Goal: Transaction & Acquisition: Purchase product/service

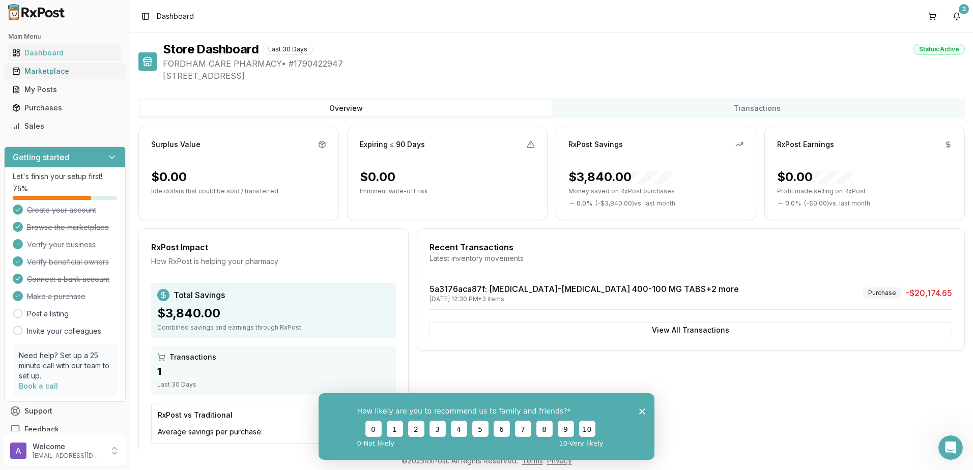
click at [60, 68] on div "Marketplace" at bounding box center [64, 71] width 105 height 10
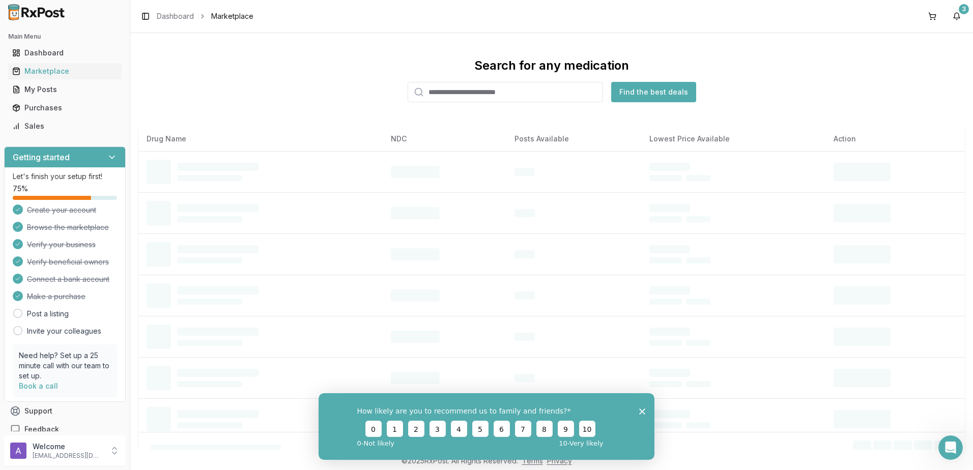
click at [515, 92] on input "search" at bounding box center [505, 92] width 195 height 20
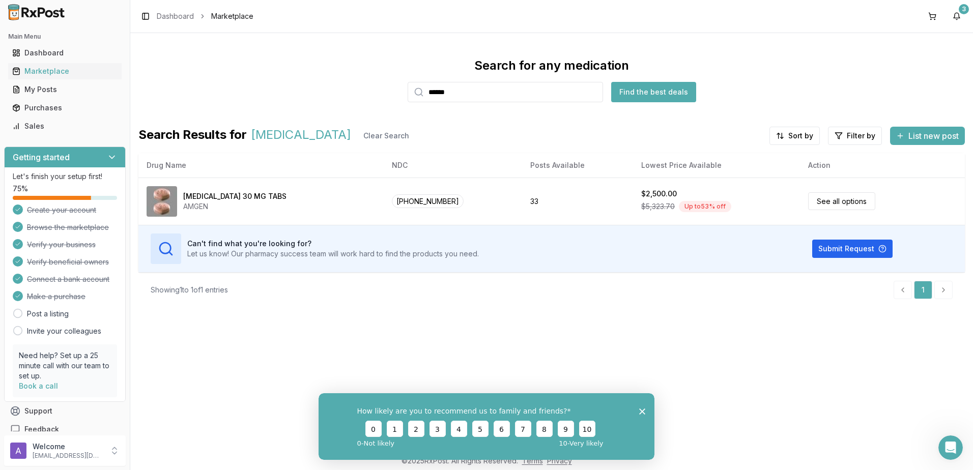
type input "******"
click at [657, 88] on button "Find the best deals" at bounding box center [653, 92] width 85 height 20
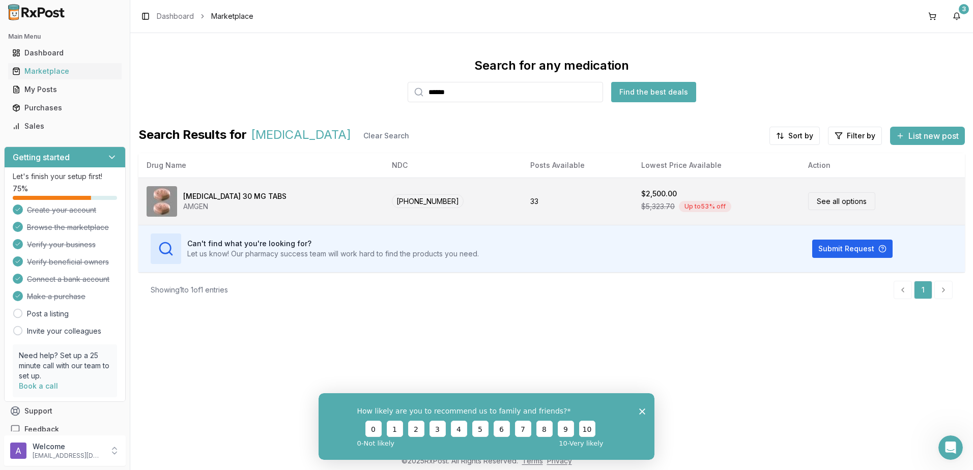
click at [808, 205] on link "See all options" at bounding box center [841, 201] width 67 height 18
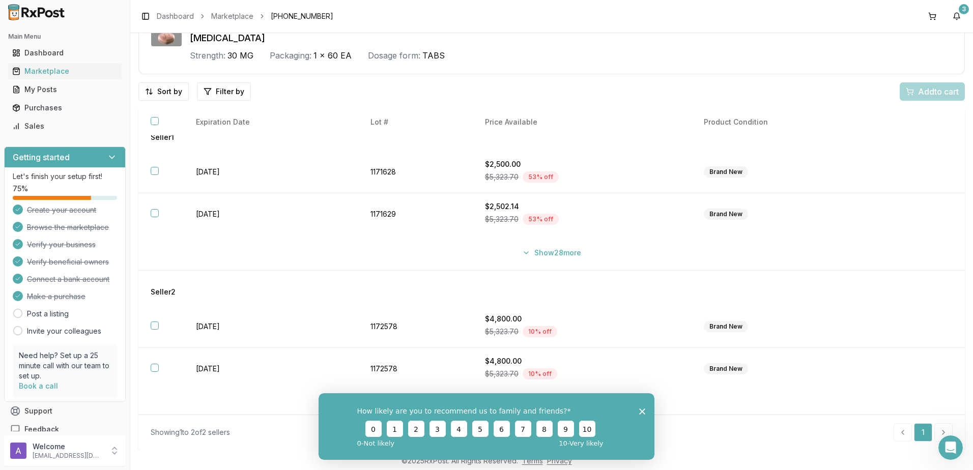
scroll to position [30, 0]
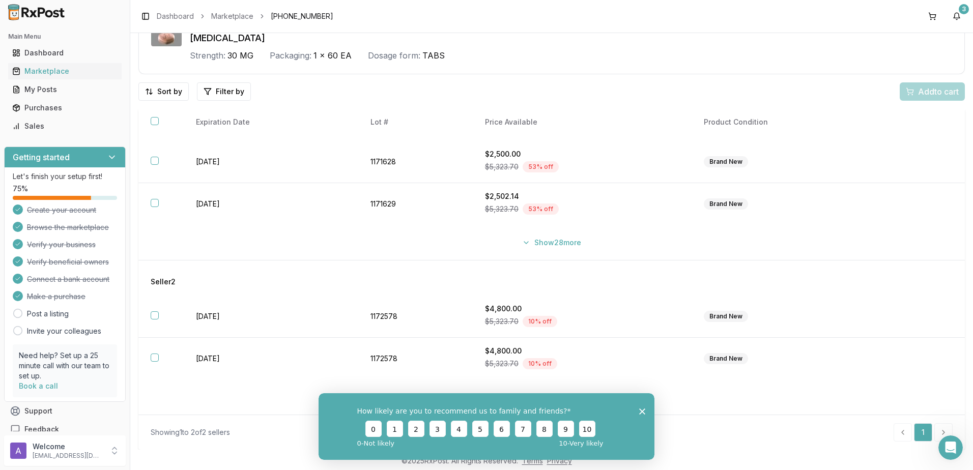
click at [642, 409] on icon "Close survey" at bounding box center [642, 411] width 6 height 6
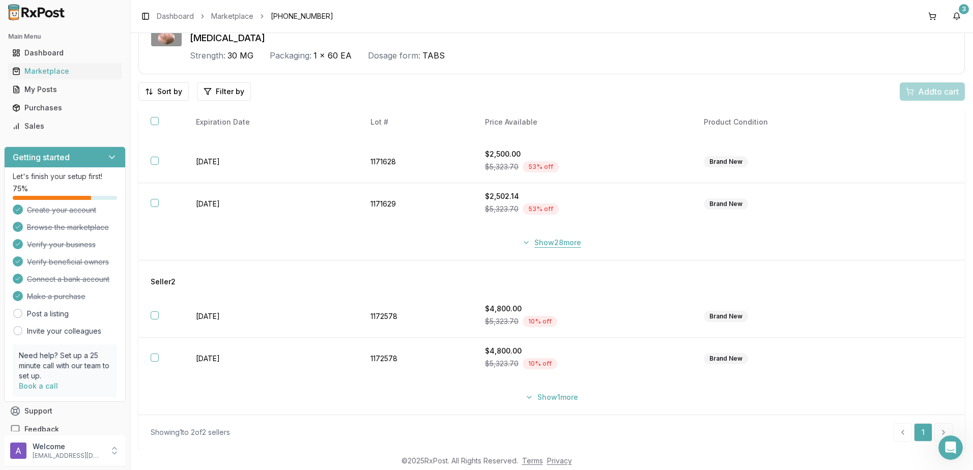
click at [564, 244] on button "Show 28 more" at bounding box center [551, 243] width 71 height 18
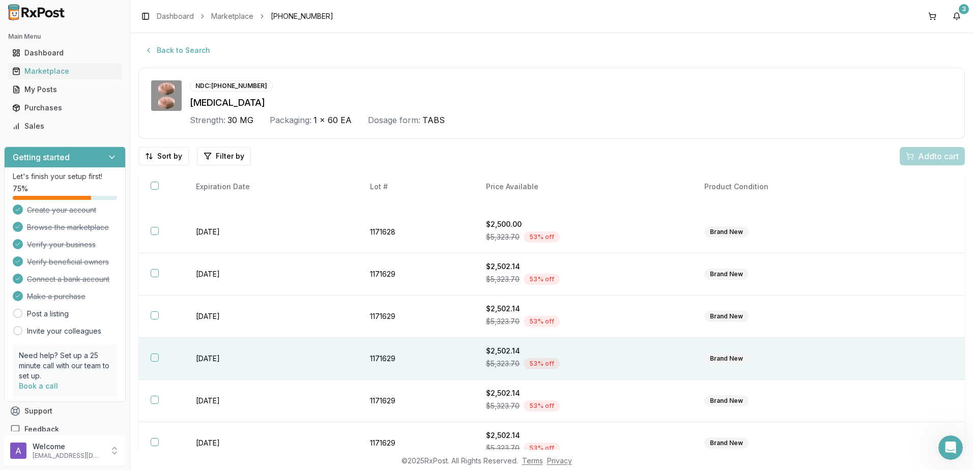
scroll to position [0, 0]
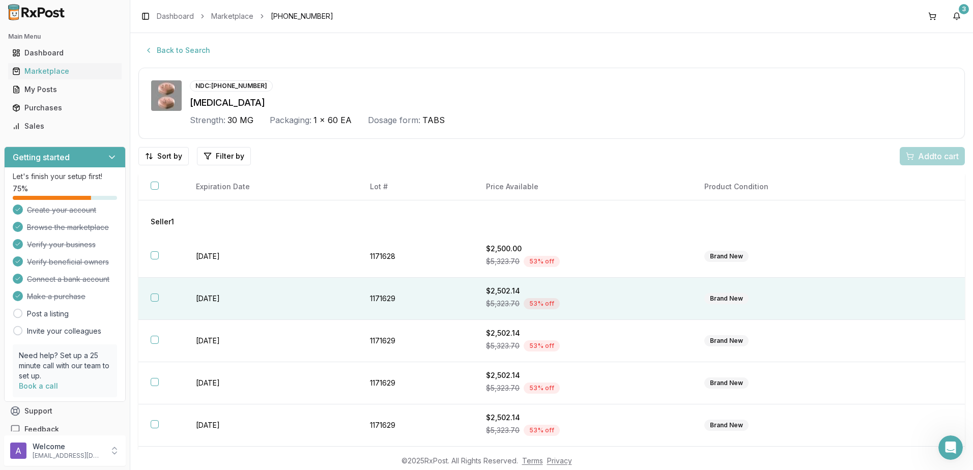
click at [269, 296] on td "[DATE]" at bounding box center [271, 299] width 174 height 42
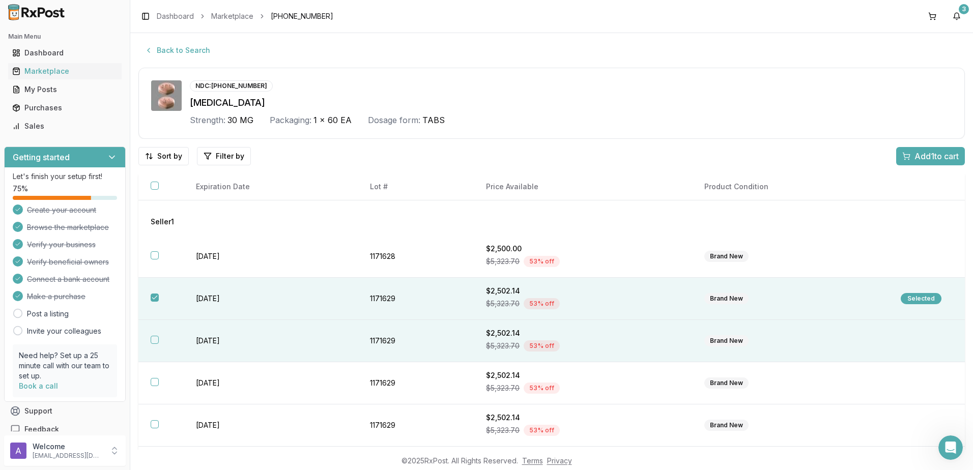
click at [244, 349] on td "[DATE]" at bounding box center [271, 341] width 174 height 42
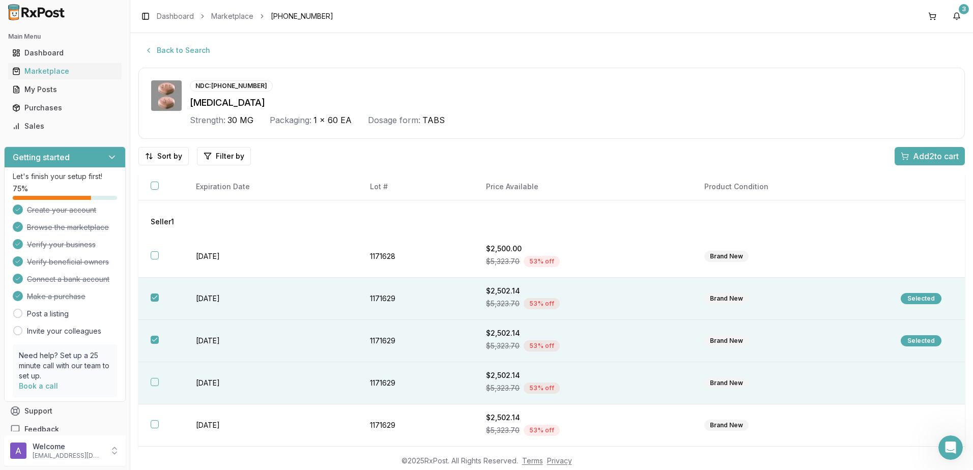
click at [237, 373] on td "[DATE]" at bounding box center [271, 383] width 174 height 42
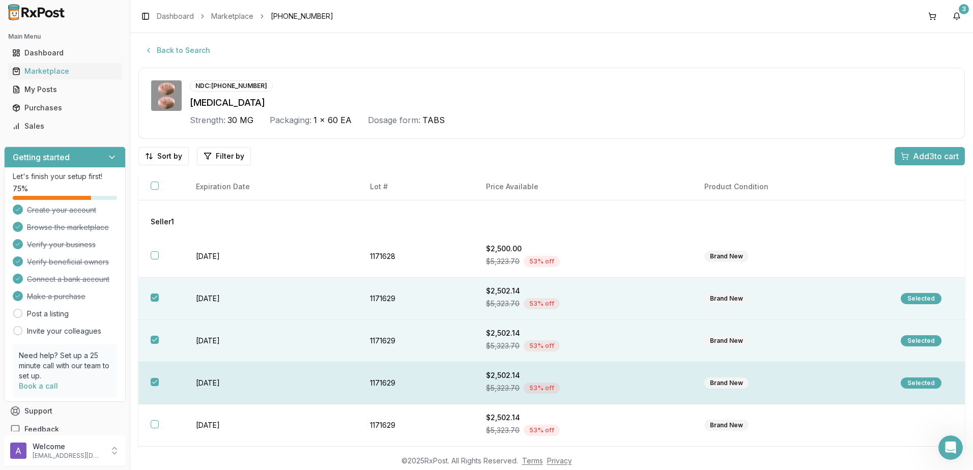
click at [325, 378] on td "[DATE]" at bounding box center [271, 383] width 174 height 42
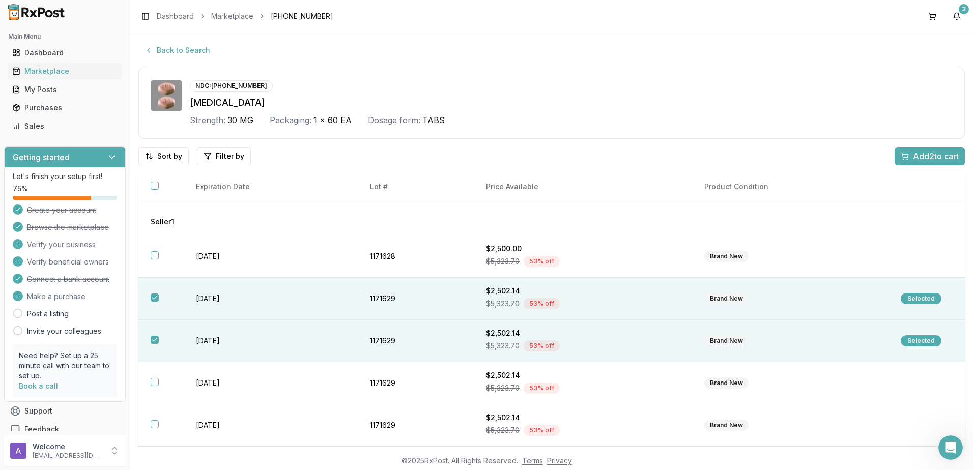
click at [928, 162] on button "Add 2 to cart" at bounding box center [929, 156] width 70 height 18
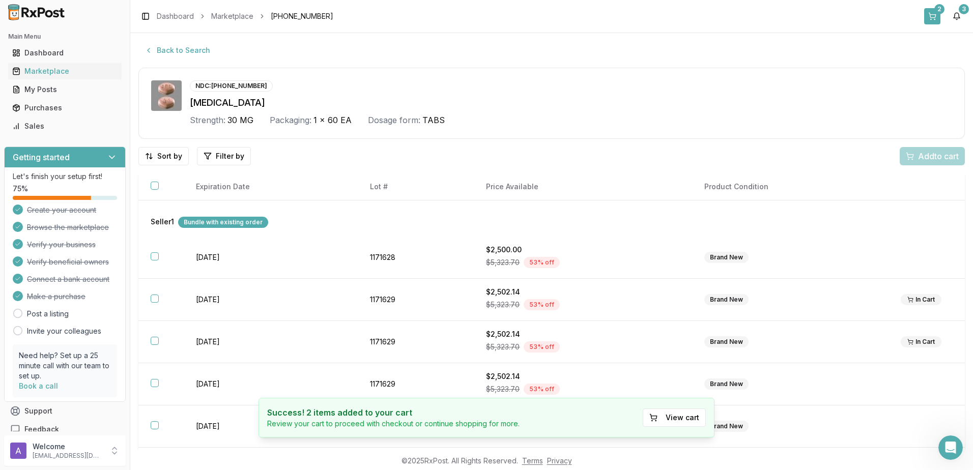
click at [937, 14] on button "2" at bounding box center [932, 16] width 16 height 16
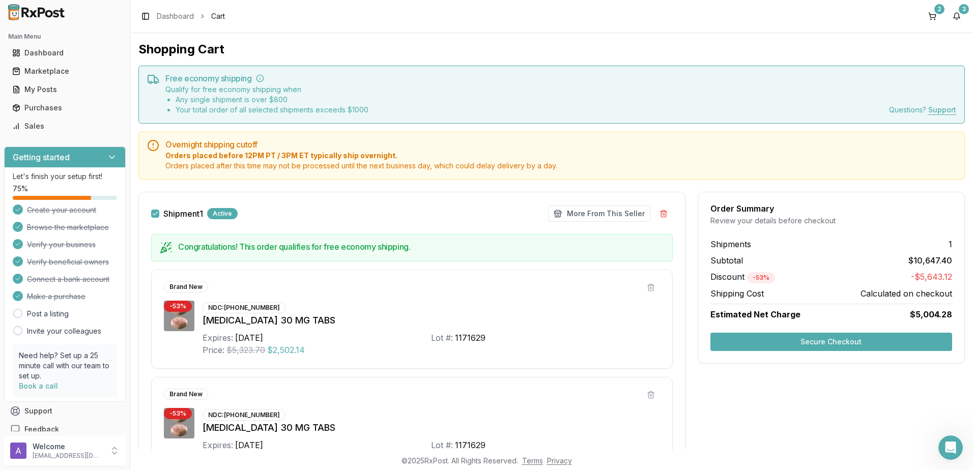
drag, startPoint x: 728, startPoint y: 259, endPoint x: 946, endPoint y: 384, distance: 250.7
click at [945, 384] on div "Order Summary Review your details before checkout Shipments 1 Subtotal $10,647.…" at bounding box center [831, 384] width 267 height 384
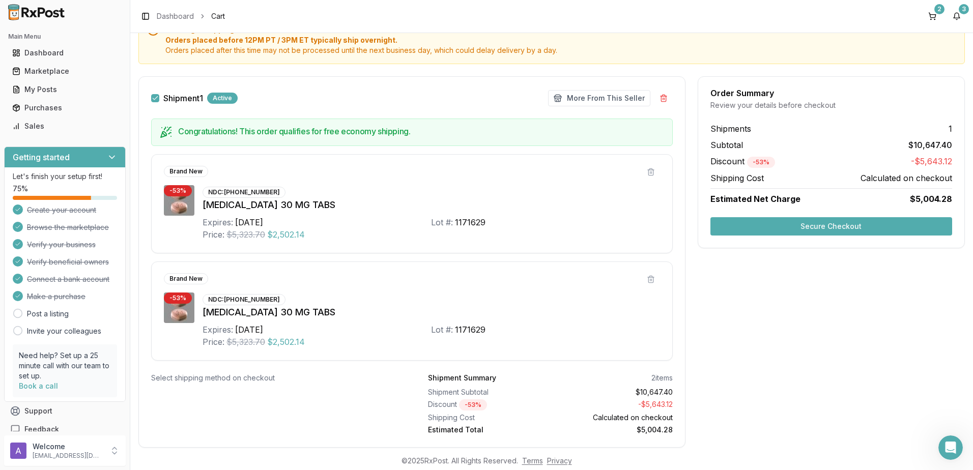
scroll to position [142, 0]
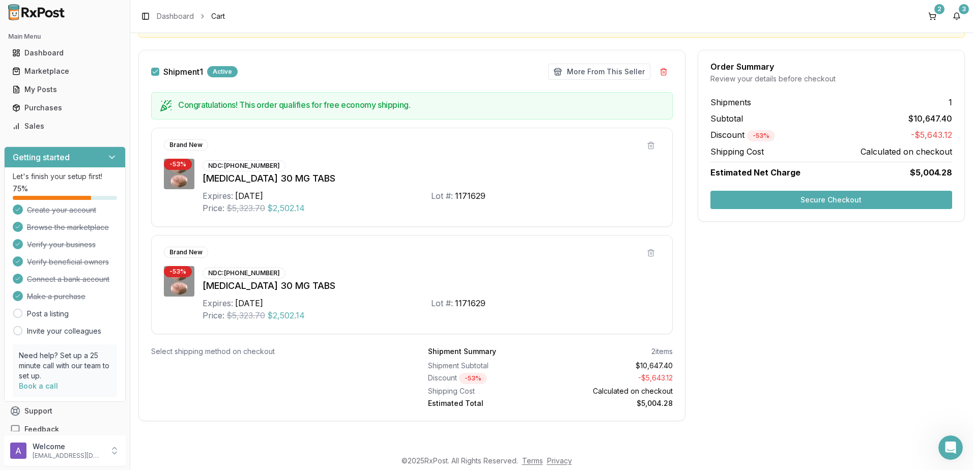
click at [791, 206] on button "Secure Checkout" at bounding box center [831, 200] width 242 height 18
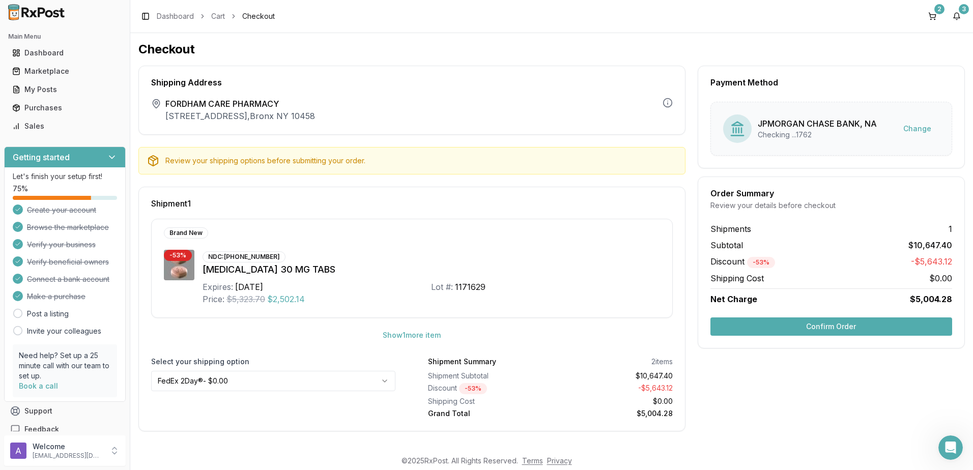
click at [276, 383] on html "Main Menu Dashboard Marketplace My Posts Purchases Sales Getting started Let's …" at bounding box center [486, 235] width 973 height 470
click at [307, 382] on html "Main Menu Dashboard Marketplace My Posts Purchases Sales Getting started Let's …" at bounding box center [486, 235] width 973 height 470
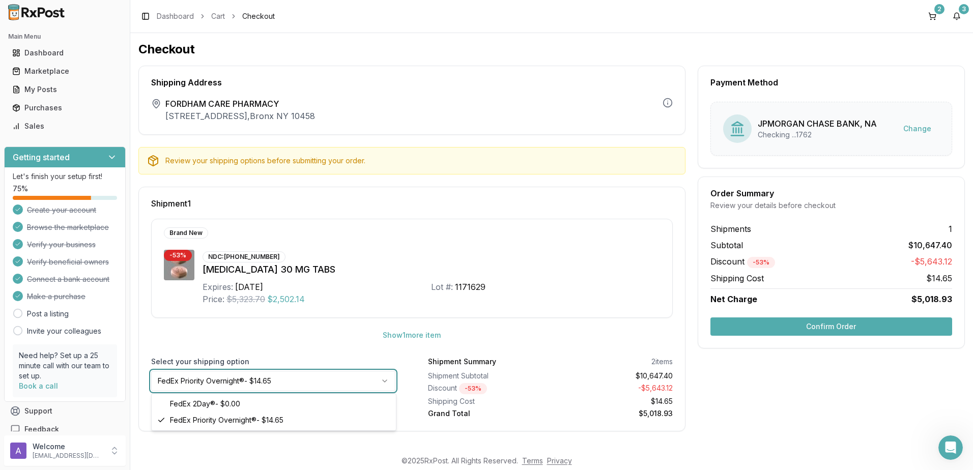
click at [326, 362] on html "Main Menu Dashboard Marketplace My Posts Purchases Sales Getting started Let's …" at bounding box center [486, 235] width 973 height 470
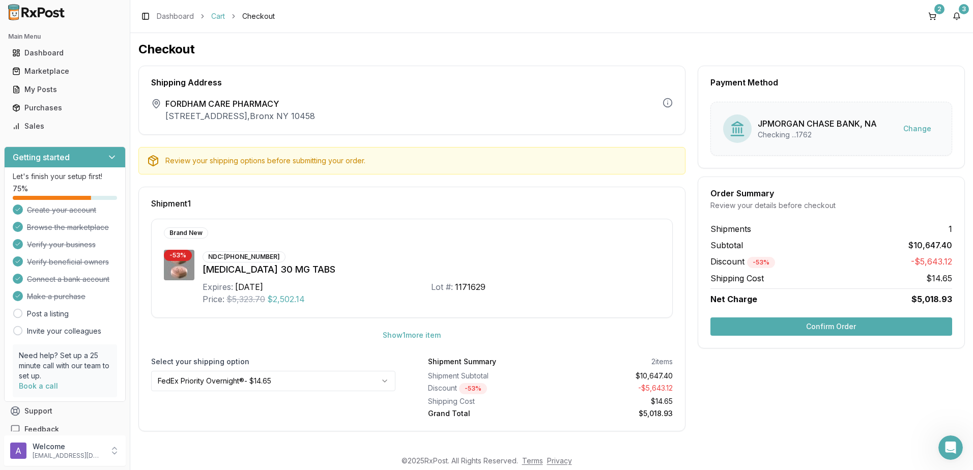
click at [221, 16] on link "Cart" at bounding box center [218, 16] width 14 height 10
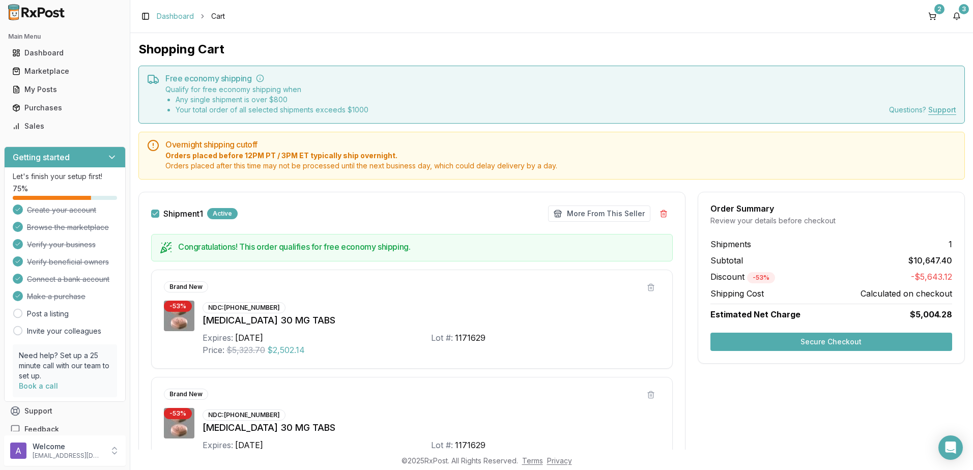
click at [178, 15] on link "Dashboard" at bounding box center [175, 16] width 37 height 10
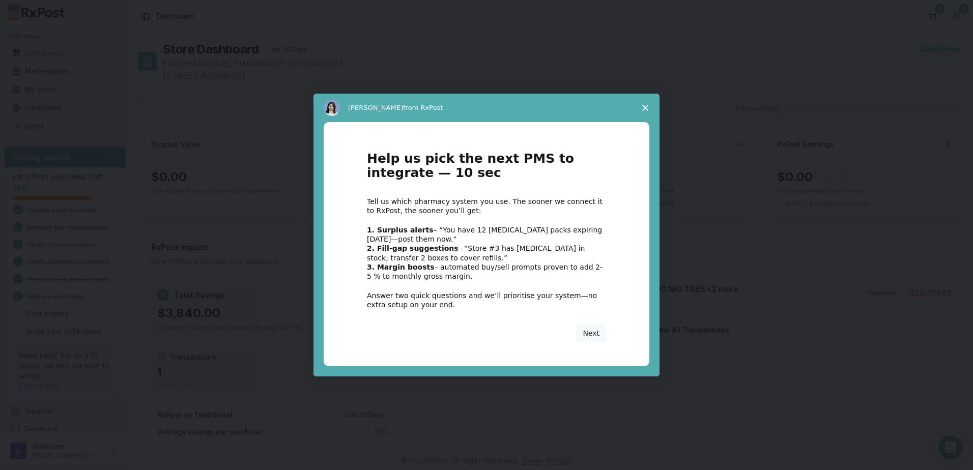
click at [643, 108] on icon "Close survey" at bounding box center [645, 108] width 6 height 6
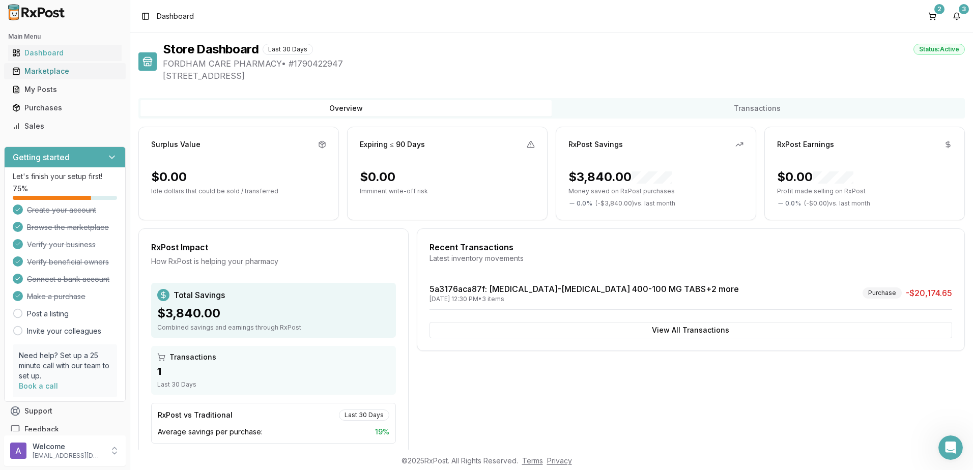
click at [54, 74] on div "Marketplace" at bounding box center [64, 71] width 105 height 10
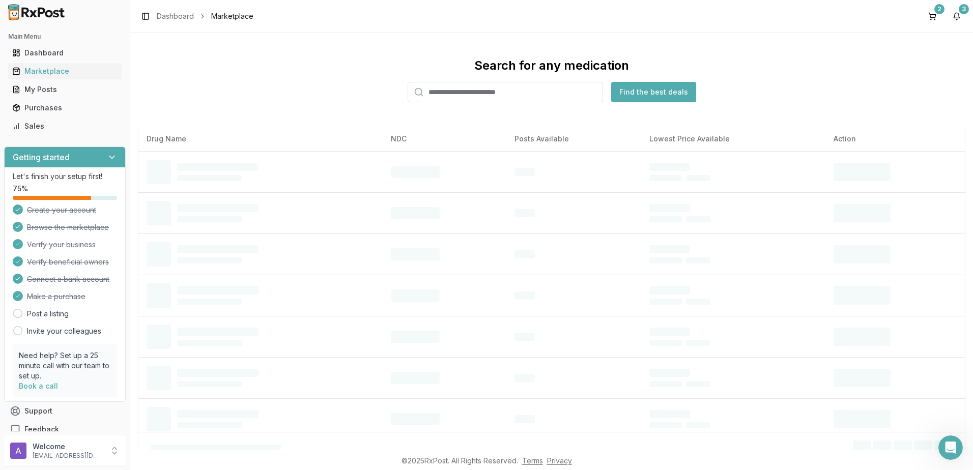
click at [453, 91] on input "search" at bounding box center [505, 92] width 195 height 20
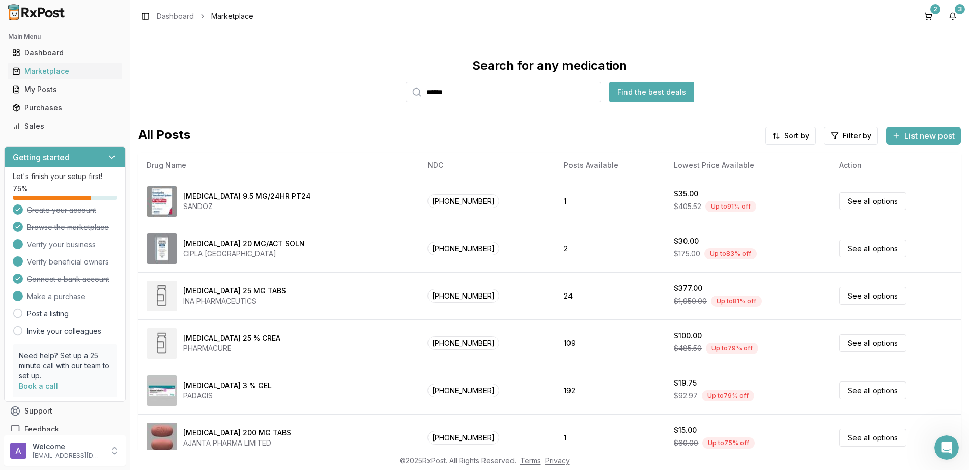
type input "******"
click at [642, 93] on button "Find the best deals" at bounding box center [651, 92] width 85 height 20
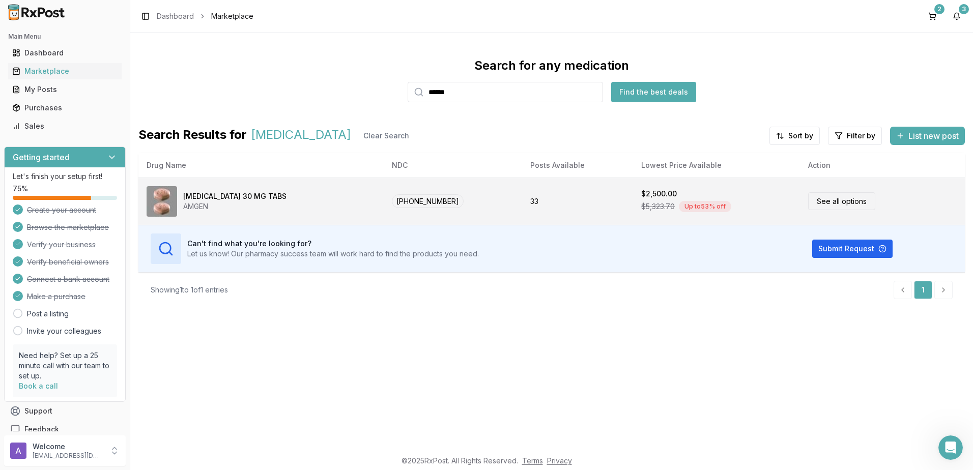
click at [427, 200] on td "[PHONE_NUMBER]" at bounding box center [453, 201] width 138 height 47
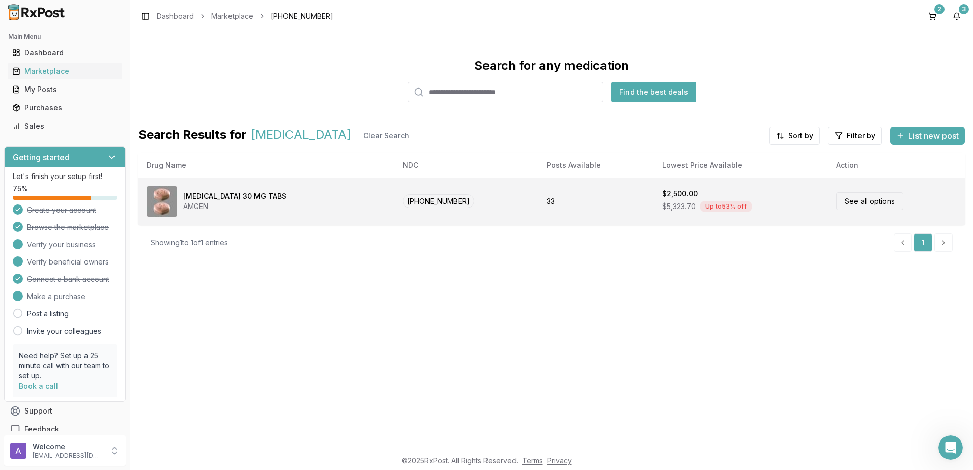
click at [873, 205] on link "See all options" at bounding box center [869, 201] width 67 height 18
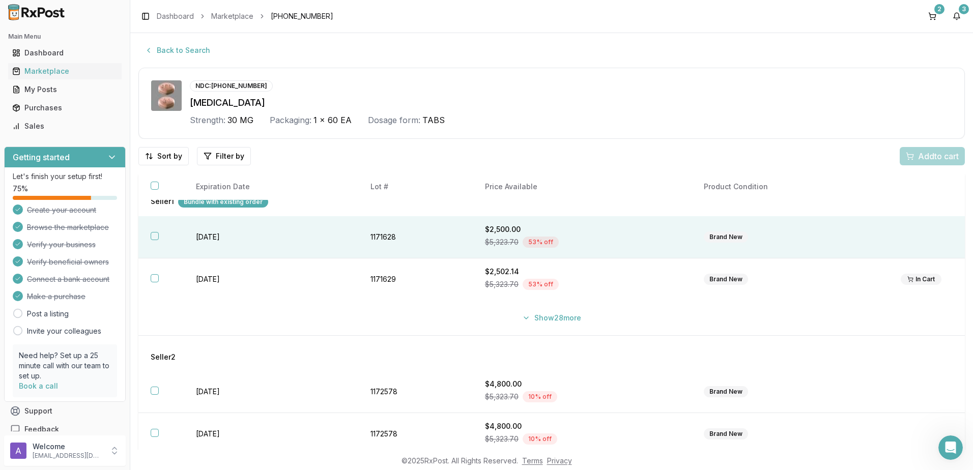
scroll to position [31, 0]
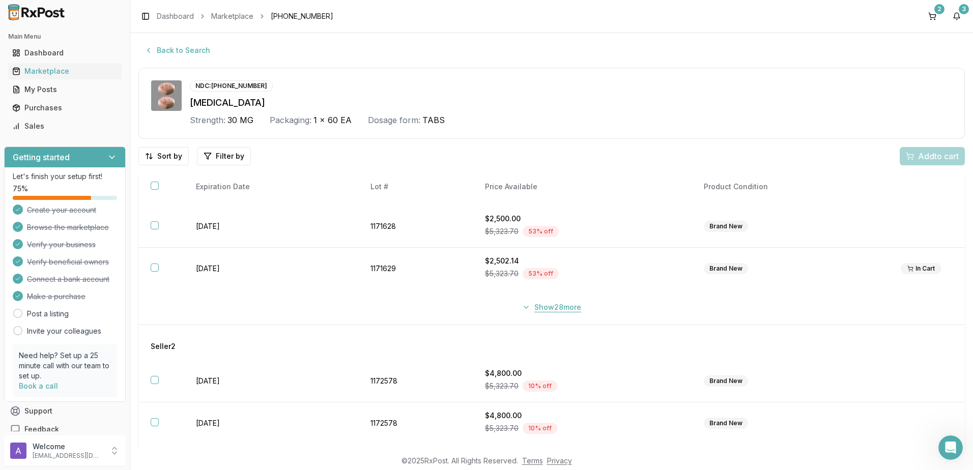
click at [541, 305] on button "Show 28 more" at bounding box center [551, 307] width 71 height 18
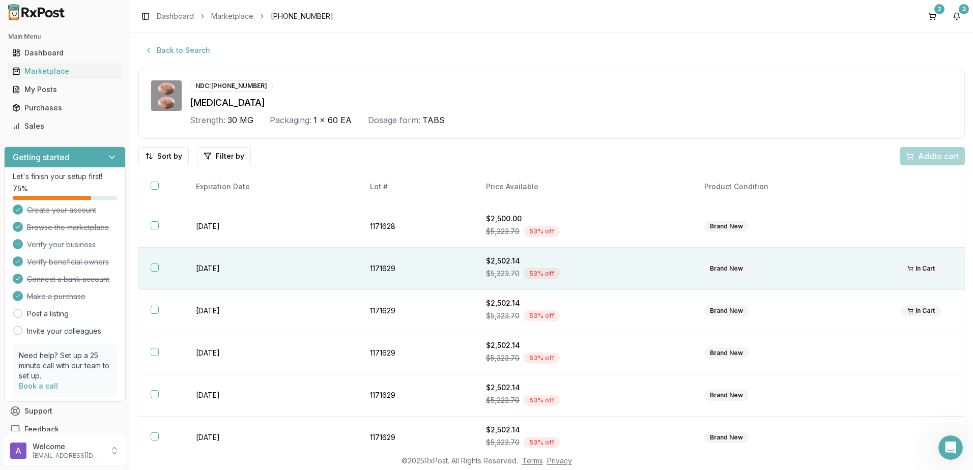
click at [257, 270] on td "[DATE]" at bounding box center [271, 269] width 174 height 42
click at [916, 159] on span "Add 1 to cart" at bounding box center [936, 156] width 44 height 12
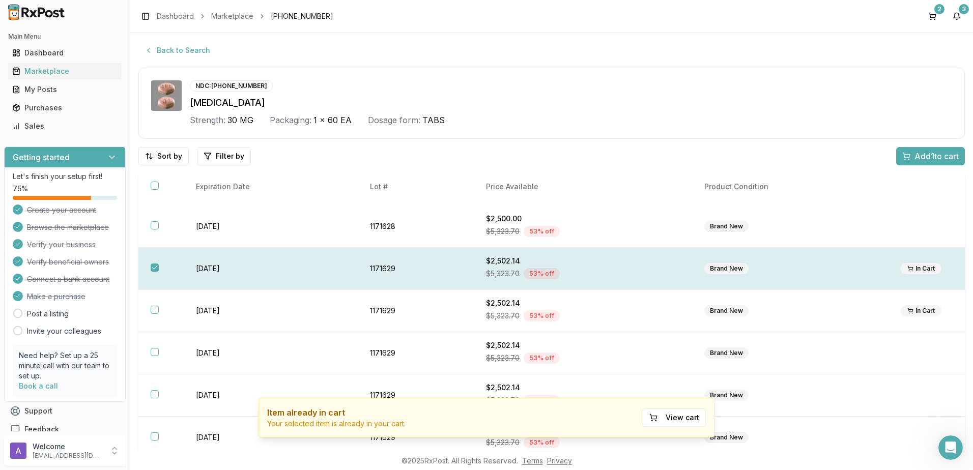
click at [148, 265] on th at bounding box center [160, 269] width 45 height 42
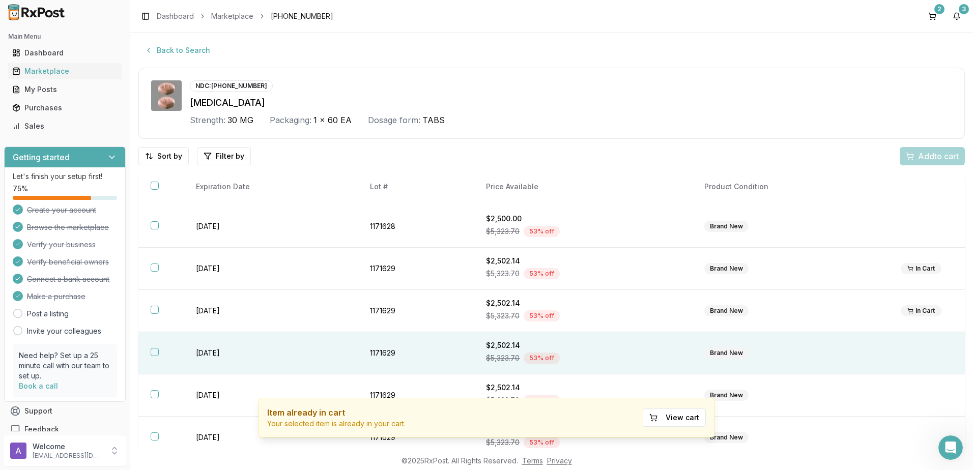
click at [161, 354] on th at bounding box center [160, 353] width 45 height 42
click at [906, 164] on button "Add 1 to cart" at bounding box center [930, 156] width 69 height 18
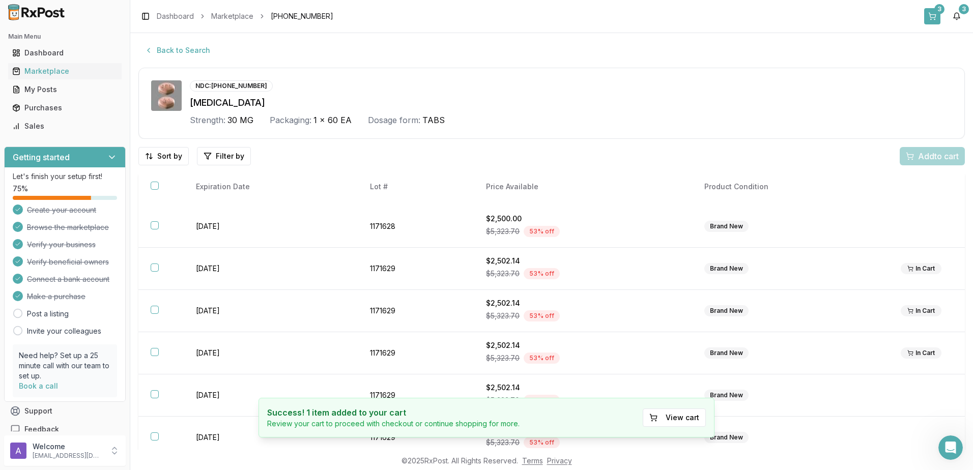
click at [931, 18] on button "3" at bounding box center [932, 16] width 16 height 16
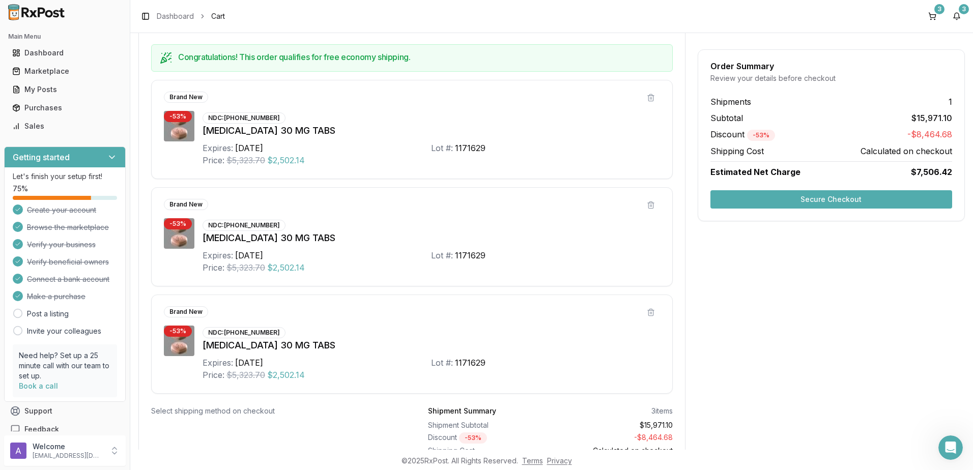
scroll to position [97, 0]
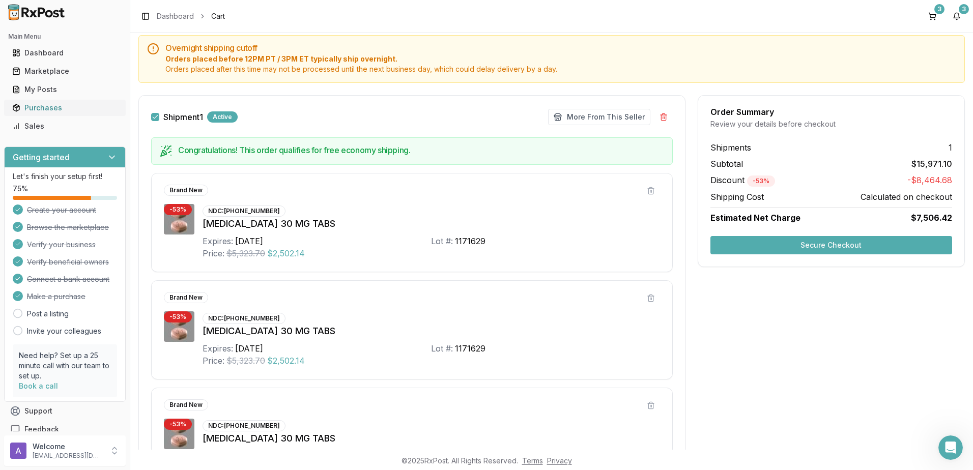
click at [39, 110] on div "Purchases" at bounding box center [64, 108] width 105 height 10
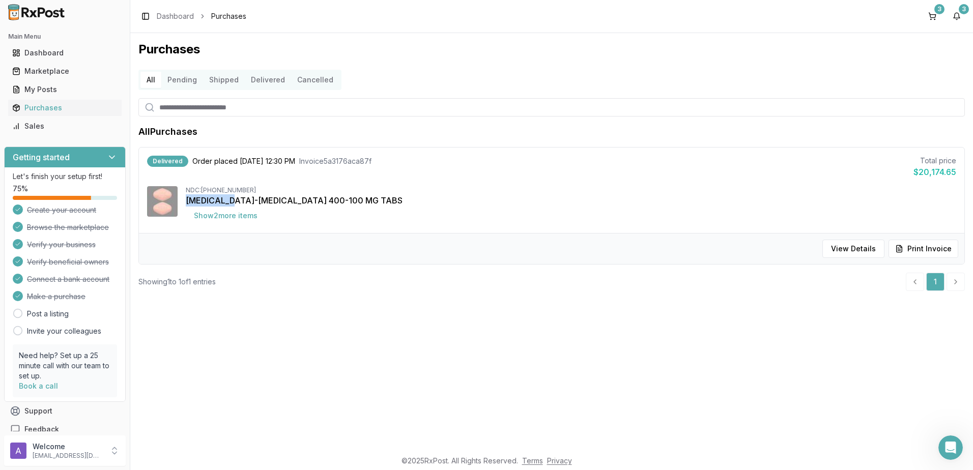
drag, startPoint x: 188, startPoint y: 199, endPoint x: 226, endPoint y: 202, distance: 38.8
click at [226, 202] on div "[MEDICAL_DATA]-[MEDICAL_DATA] 400-100 MG TABS" at bounding box center [571, 200] width 770 height 12
copy div "Sofosbuvir"
click at [408, 270] on div "All Purchases Delivered Order placed 09/16/2025 12:30 PM Invoice 5a3176aca87f T…" at bounding box center [551, 208] width 826 height 166
click at [50, 73] on div "Marketplace" at bounding box center [64, 71] width 105 height 10
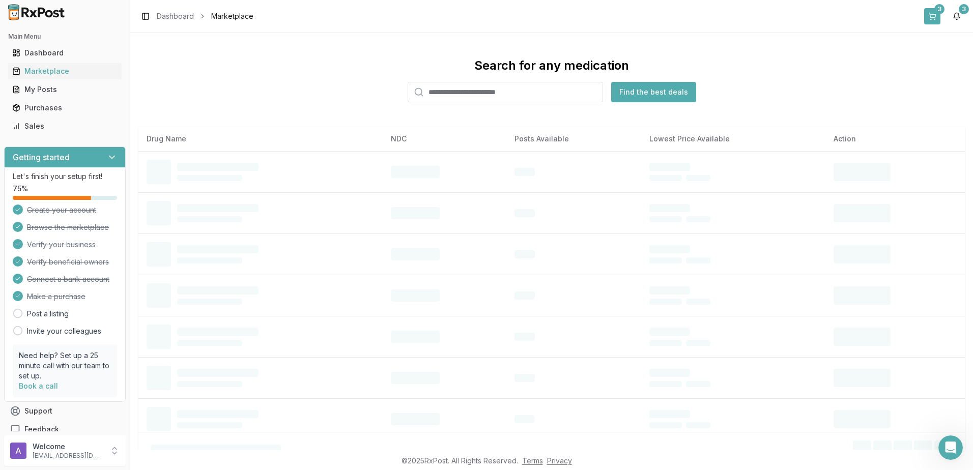
click at [939, 12] on div "3" at bounding box center [939, 9] width 10 height 10
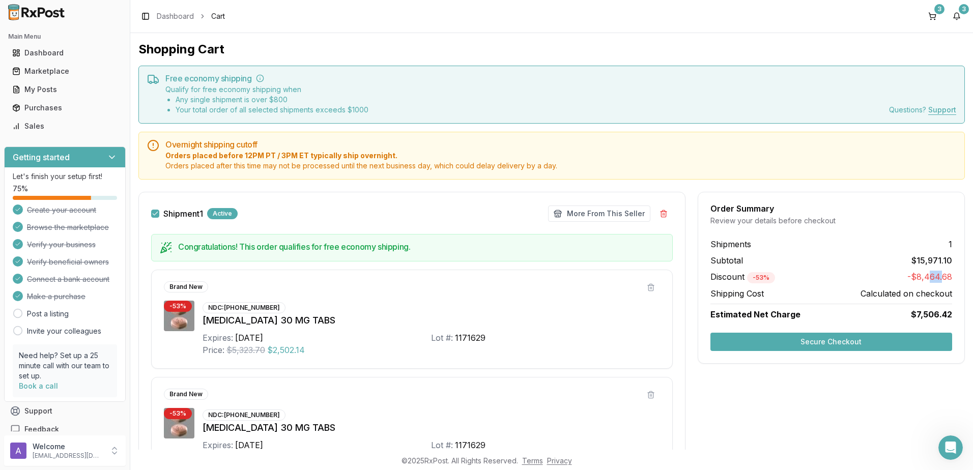
drag, startPoint x: 925, startPoint y: 276, endPoint x: 939, endPoint y: 277, distance: 13.7
click at [939, 277] on span "-$8,464.68" at bounding box center [929, 277] width 45 height 13
click at [934, 277] on span "-$8,464.68" at bounding box center [929, 277] width 45 height 13
drag, startPoint x: 934, startPoint y: 277, endPoint x: 924, endPoint y: 280, distance: 10.1
click at [924, 280] on span "-$8,464.68" at bounding box center [929, 277] width 45 height 13
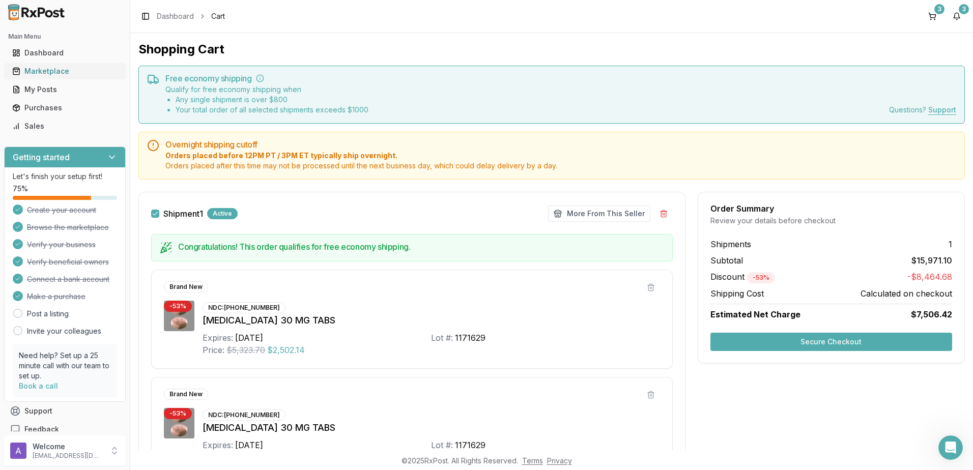
click at [52, 75] on div "Marketplace" at bounding box center [64, 71] width 105 height 10
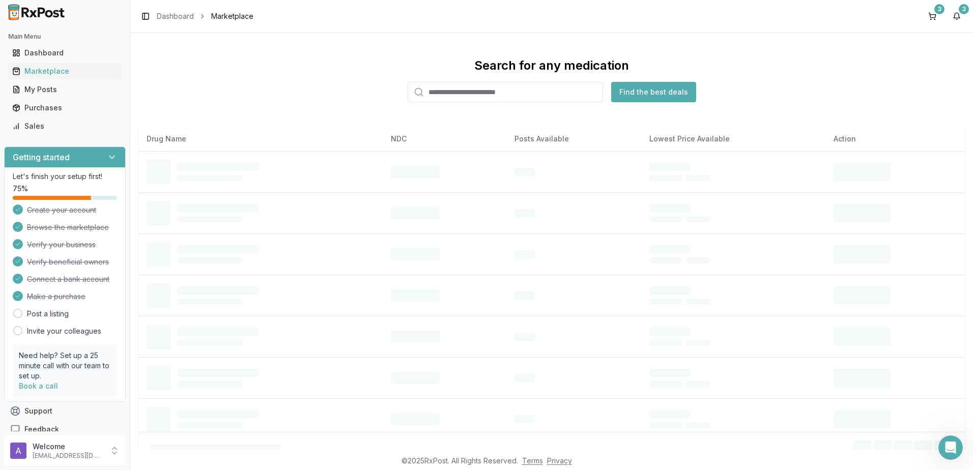
click at [450, 93] on input "search" at bounding box center [505, 92] width 195 height 20
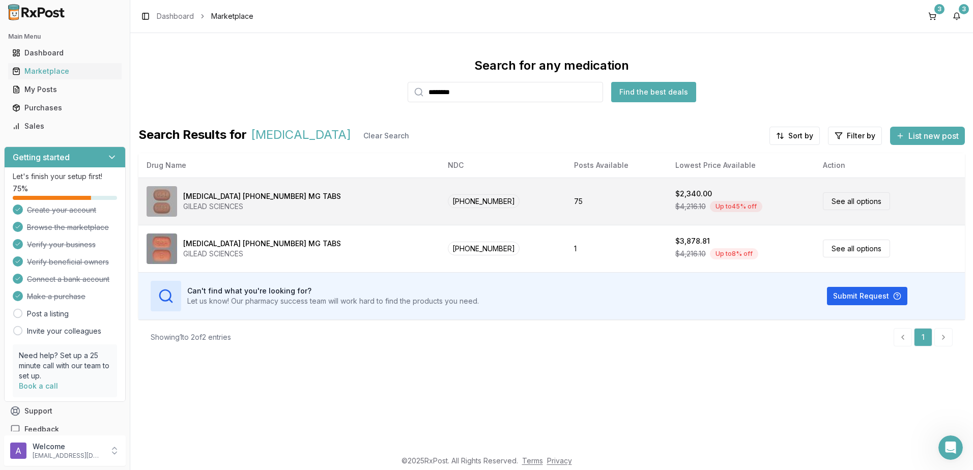
type input "********"
click at [827, 202] on link "See all options" at bounding box center [856, 201] width 67 height 18
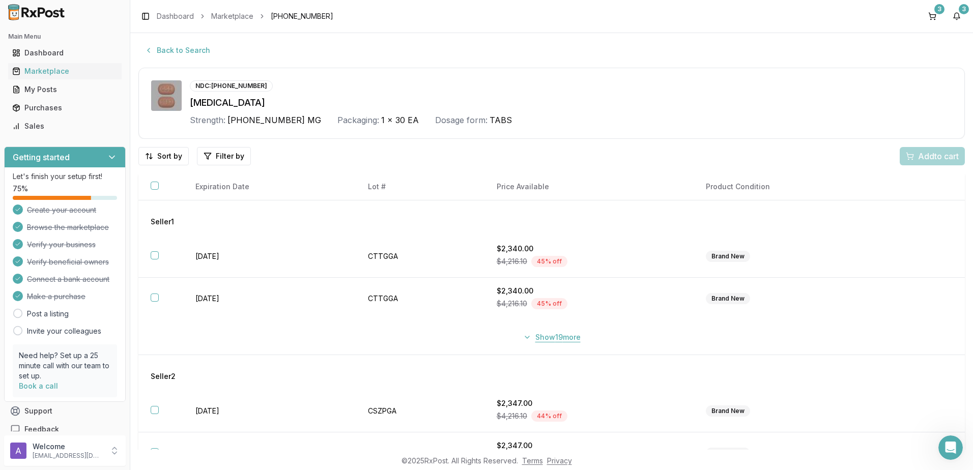
click at [559, 338] on button "Show 19 more" at bounding box center [552, 337] width 70 height 18
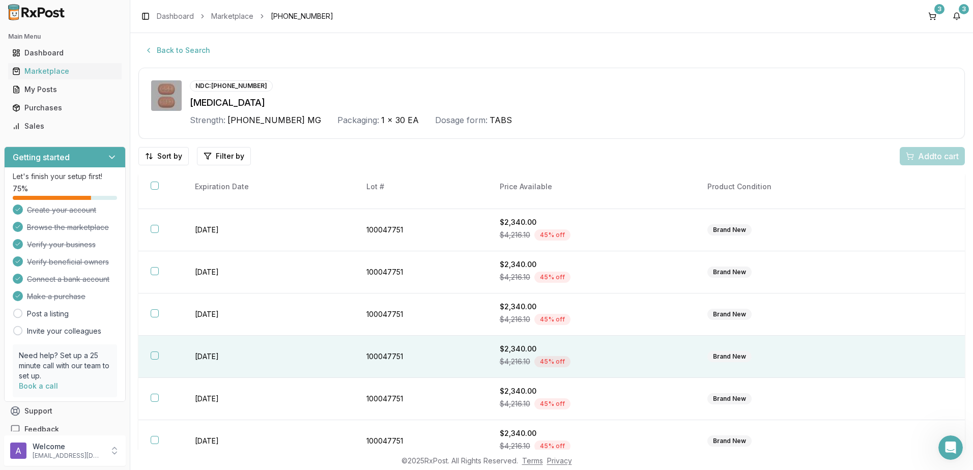
scroll to position [509, 0]
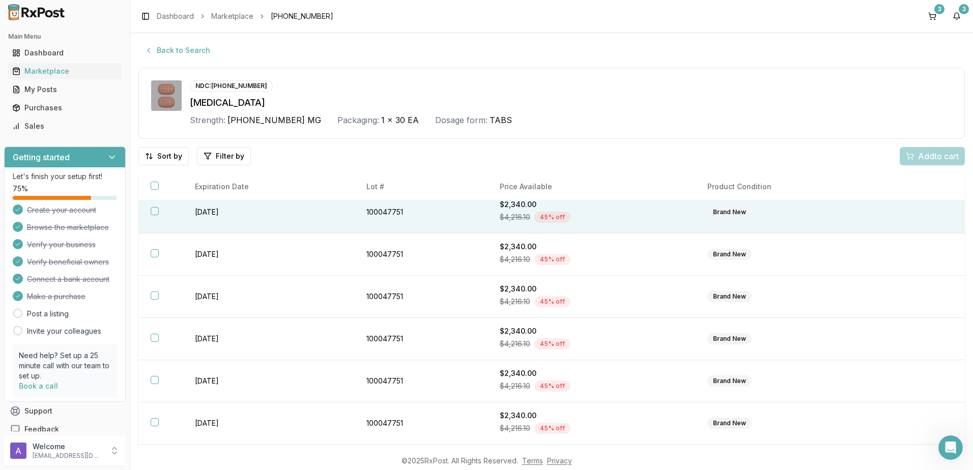
click at [219, 206] on td "2027-10-01" at bounding box center [268, 212] width 171 height 42
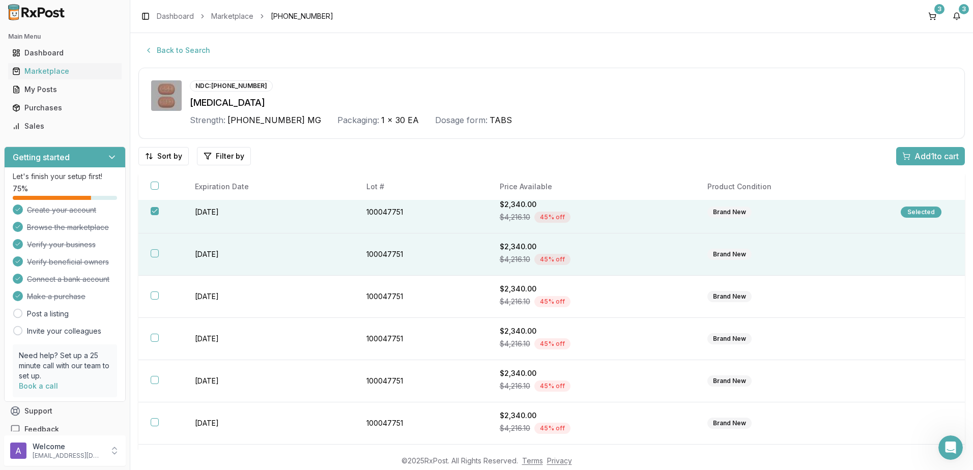
click at [231, 253] on td "2027-10-01" at bounding box center [268, 255] width 171 height 42
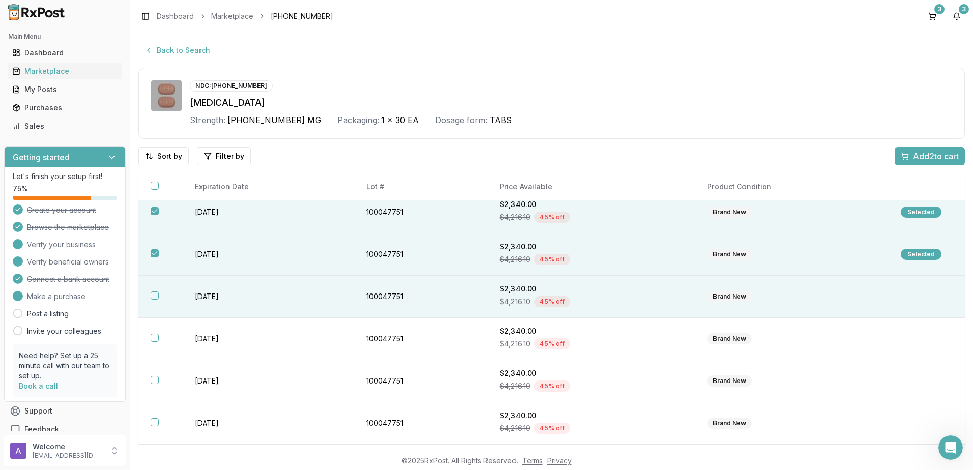
click at [231, 293] on td "2027-10-01" at bounding box center [268, 297] width 171 height 42
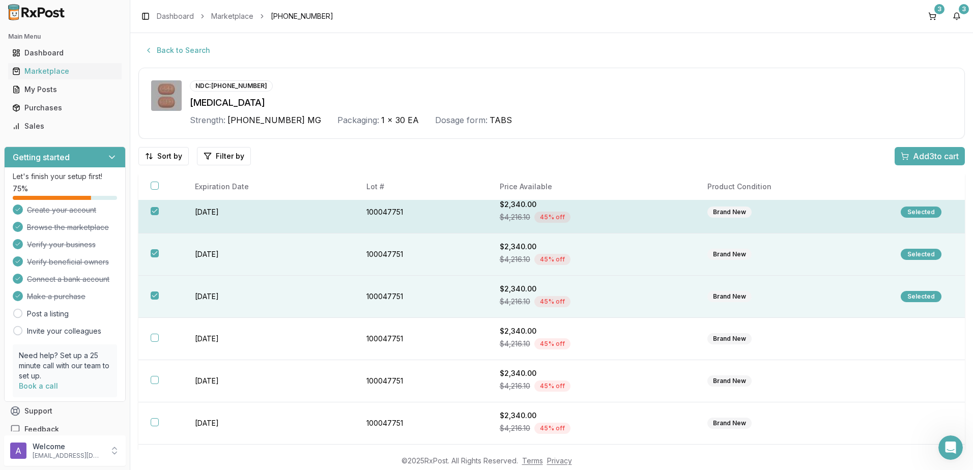
click at [191, 225] on td "2027-10-01" at bounding box center [268, 212] width 171 height 42
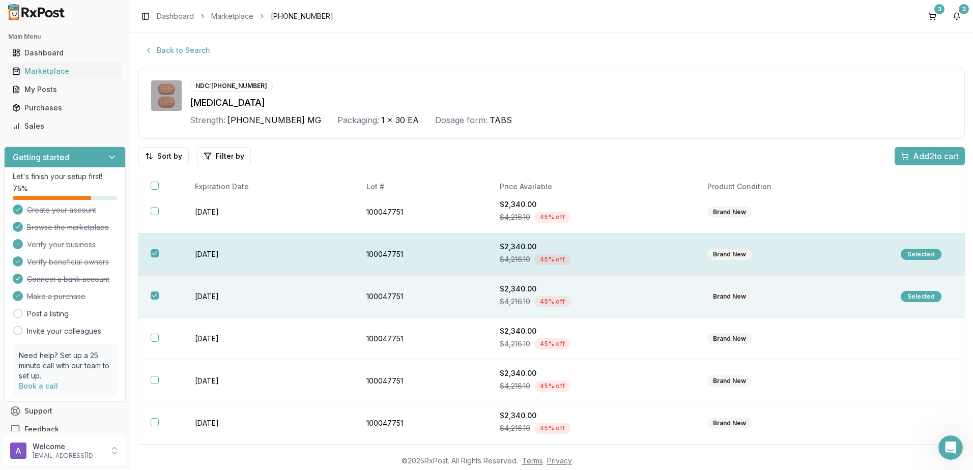
click at [184, 258] on td "2027-10-01" at bounding box center [268, 255] width 171 height 42
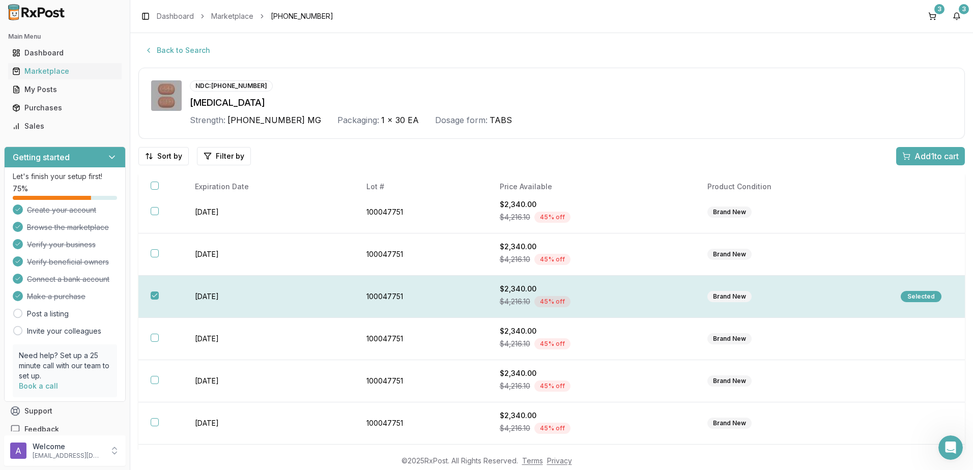
click at [175, 290] on th at bounding box center [160, 297] width 44 height 42
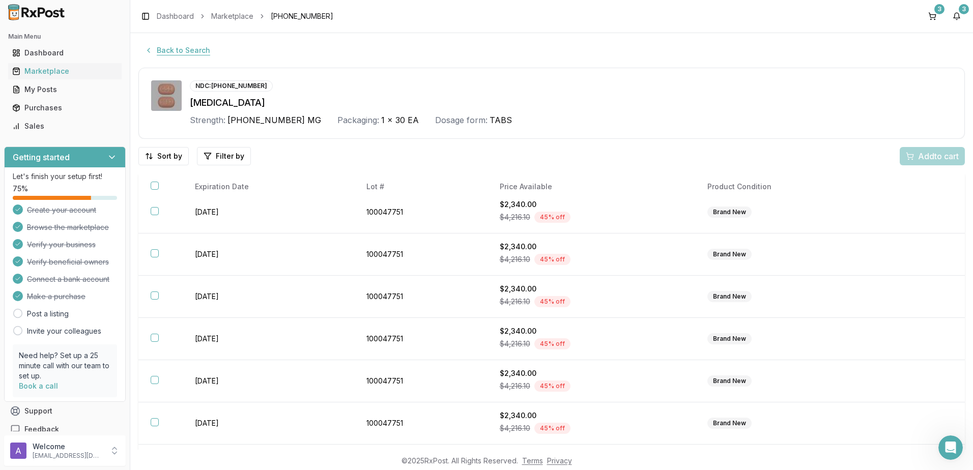
click at [178, 46] on button "Back to Search" at bounding box center [177, 50] width 78 height 18
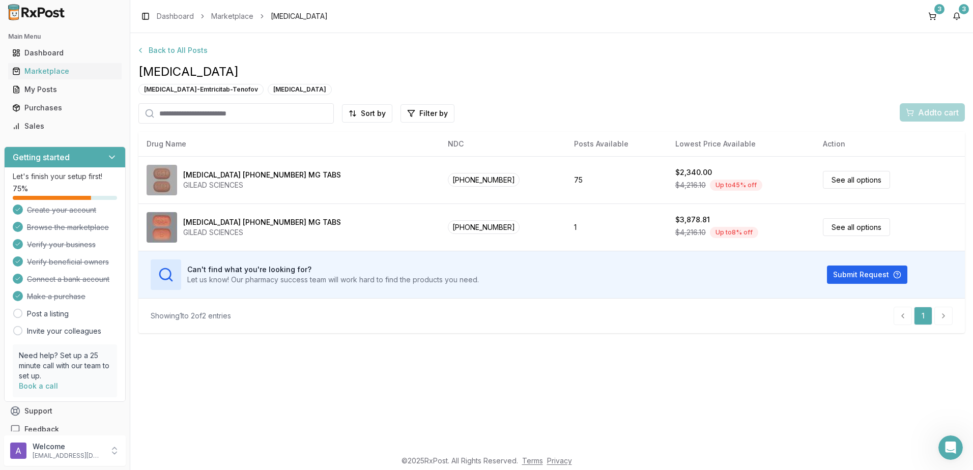
click at [195, 115] on input "search" at bounding box center [235, 113] width 195 height 20
click at [241, 118] on input "search" at bounding box center [235, 113] width 195 height 20
type input "*******"
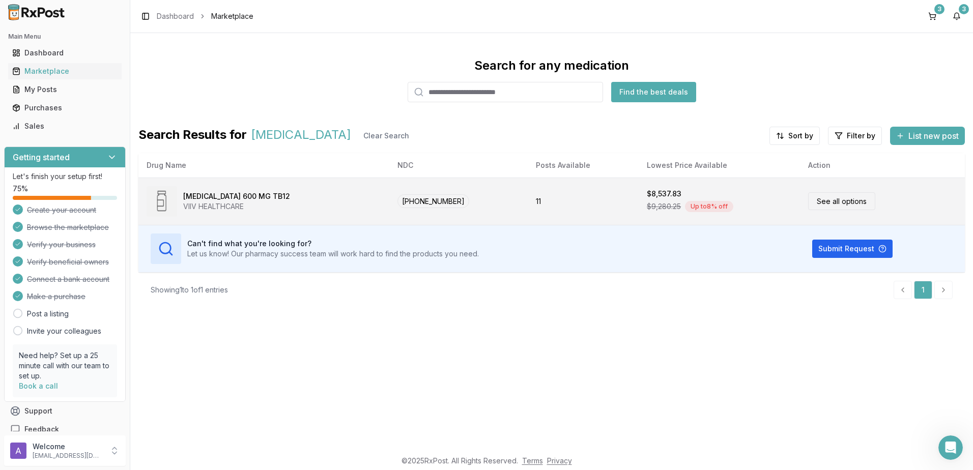
click at [821, 201] on link "See all options" at bounding box center [841, 201] width 67 height 18
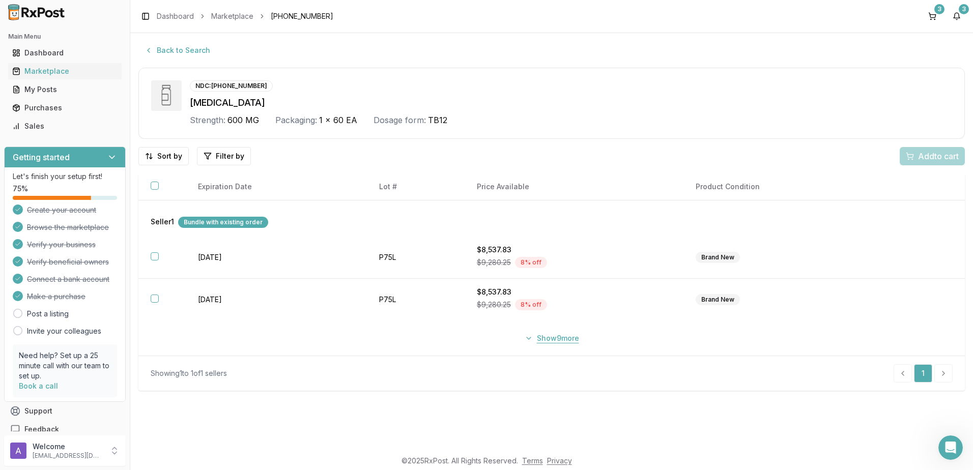
click at [540, 338] on button "Show 9 more" at bounding box center [551, 338] width 67 height 18
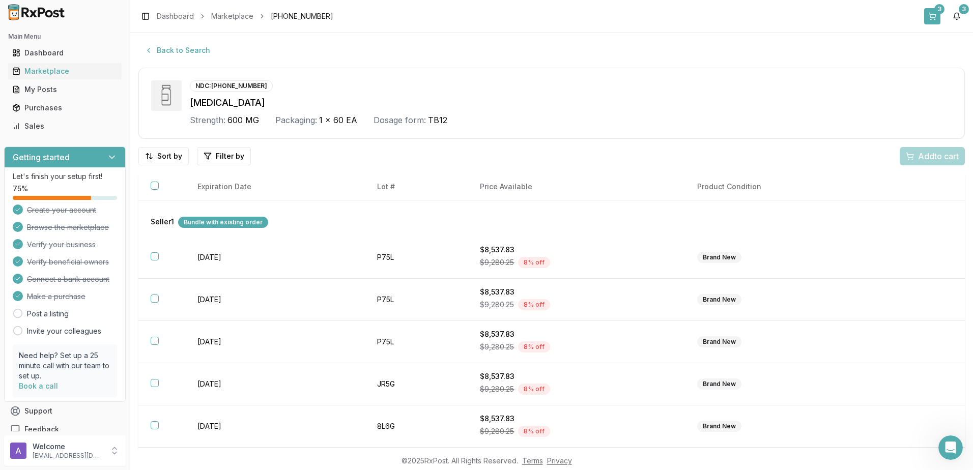
click at [939, 13] on div "3" at bounding box center [939, 9] width 10 height 10
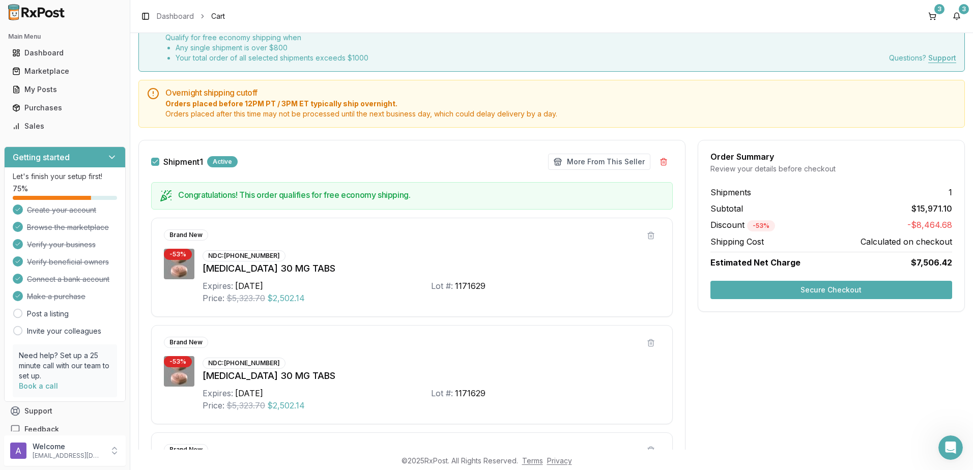
scroll to position [102, 0]
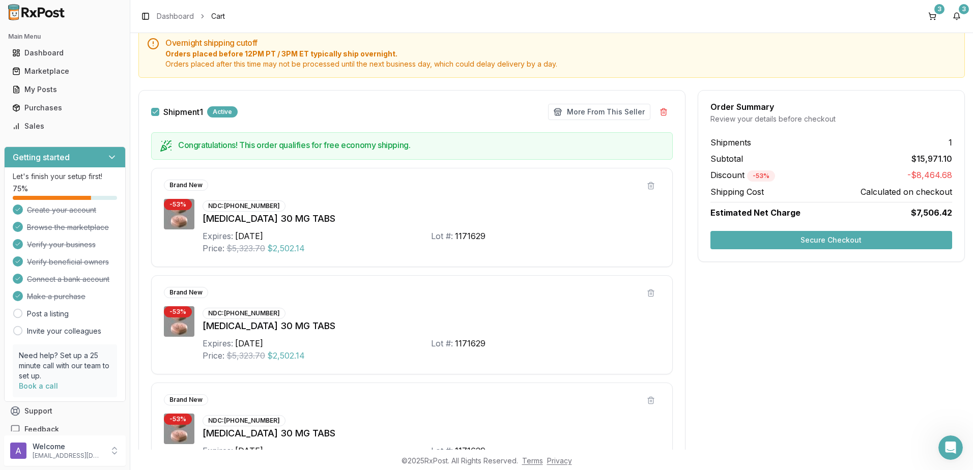
click at [767, 237] on button "Secure Checkout" at bounding box center [831, 240] width 242 height 18
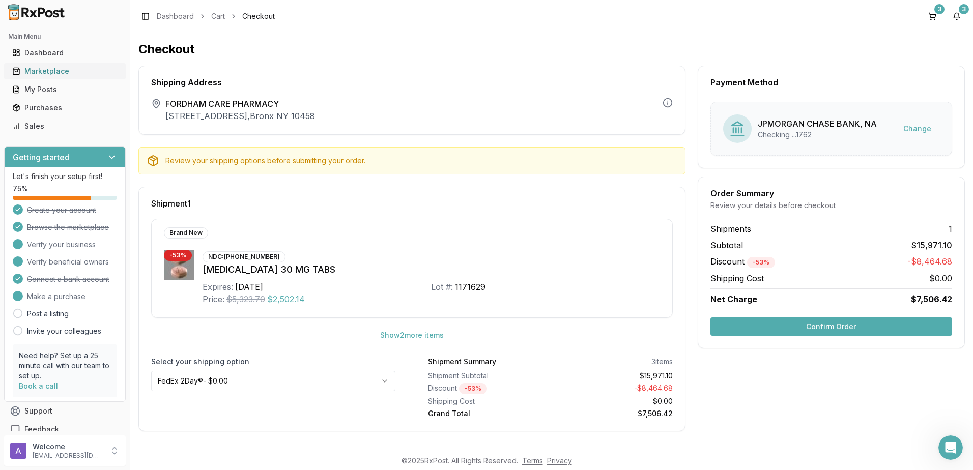
click at [56, 77] on link "Marketplace" at bounding box center [64, 71] width 113 height 18
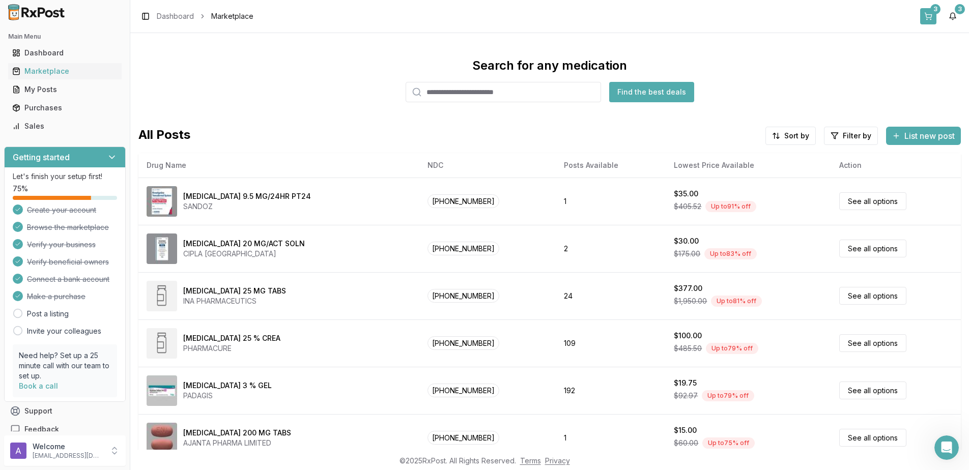
click at [932, 8] on div "3" at bounding box center [935, 9] width 10 height 10
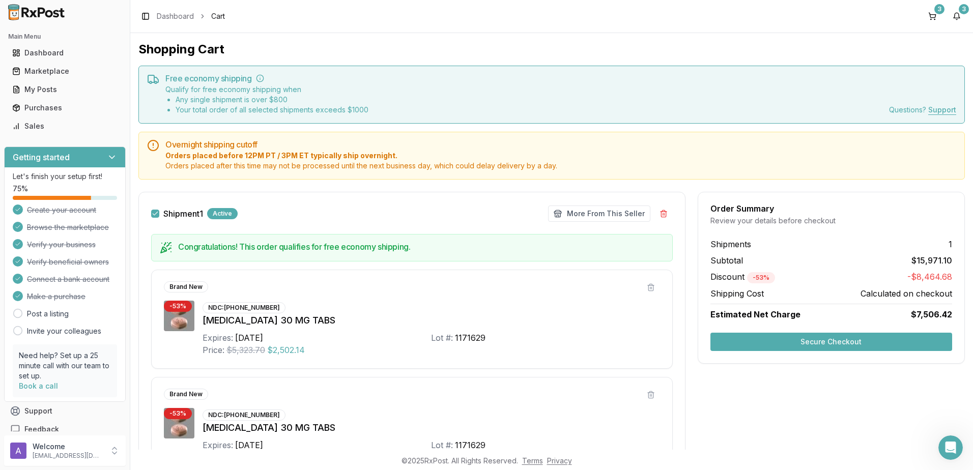
click at [827, 346] on button "Secure Checkout" at bounding box center [831, 342] width 242 height 18
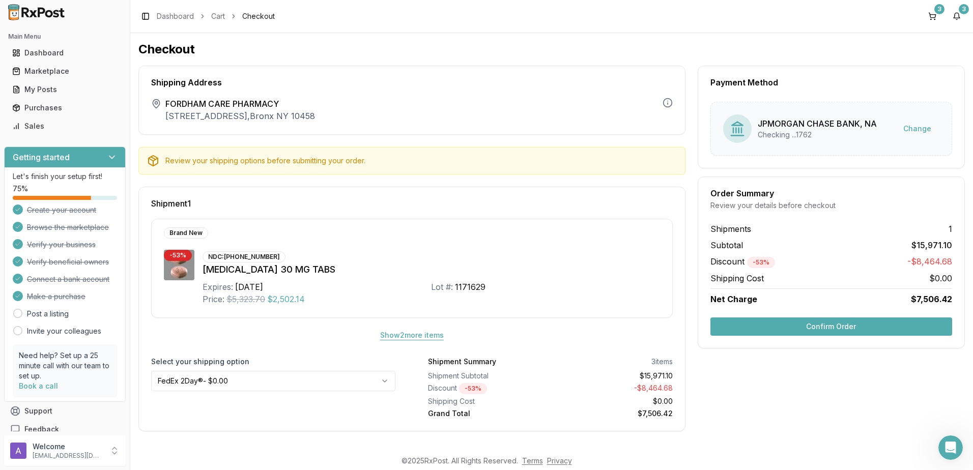
click at [410, 333] on button "Show 2 more item s" at bounding box center [412, 335] width 80 height 18
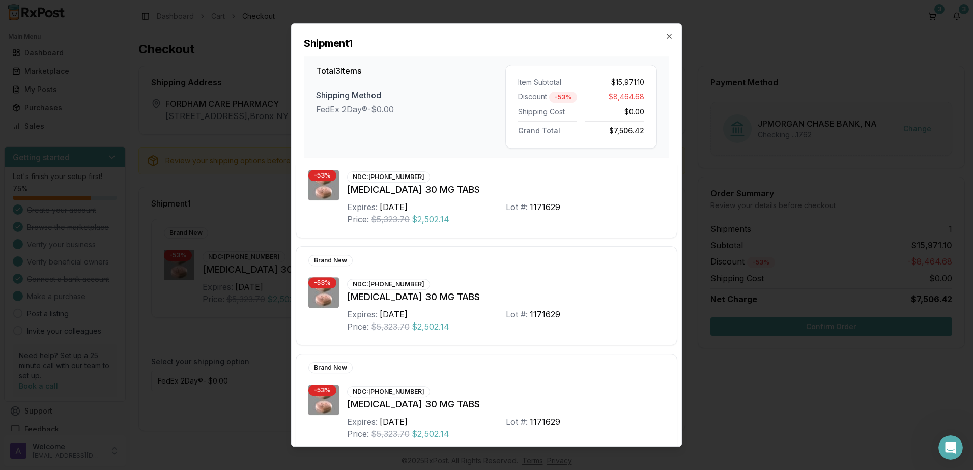
scroll to position [41, 0]
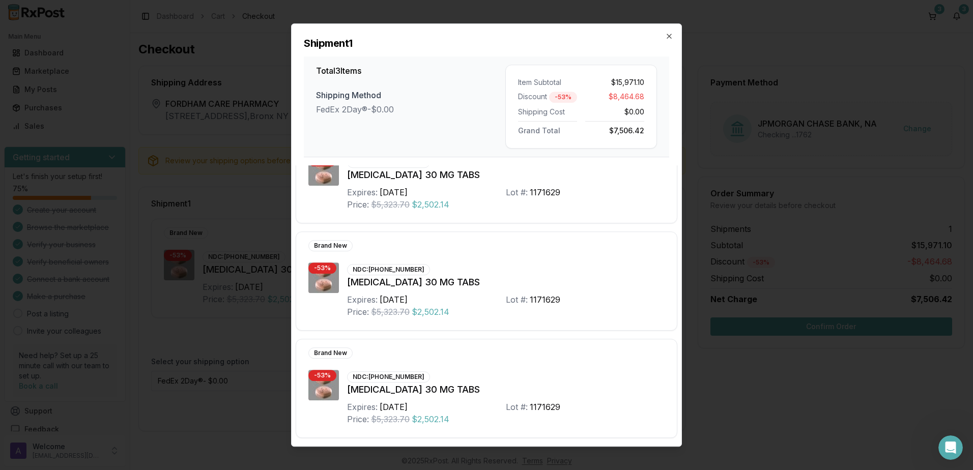
click at [664, 38] on h2 "Shipment 1" at bounding box center [486, 43] width 365 height 14
click at [672, 34] on icon "button" at bounding box center [669, 36] width 8 height 8
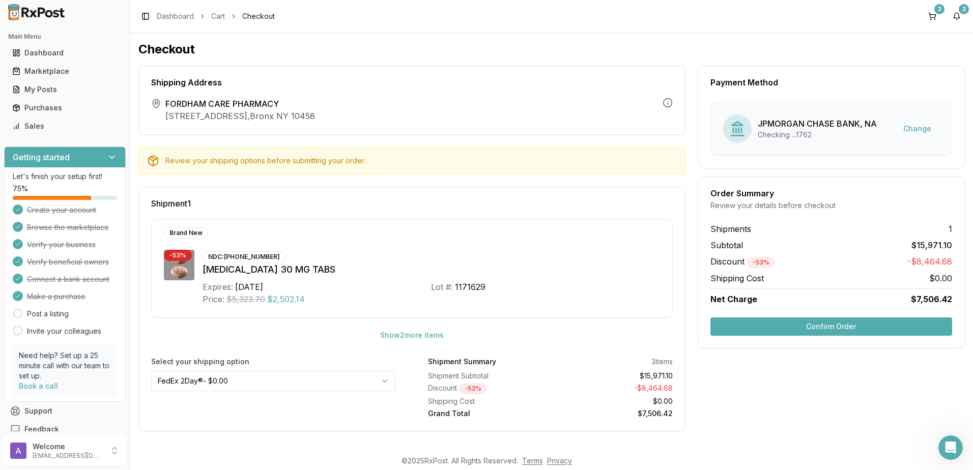
click at [837, 326] on button "Confirm Order" at bounding box center [831, 326] width 242 height 18
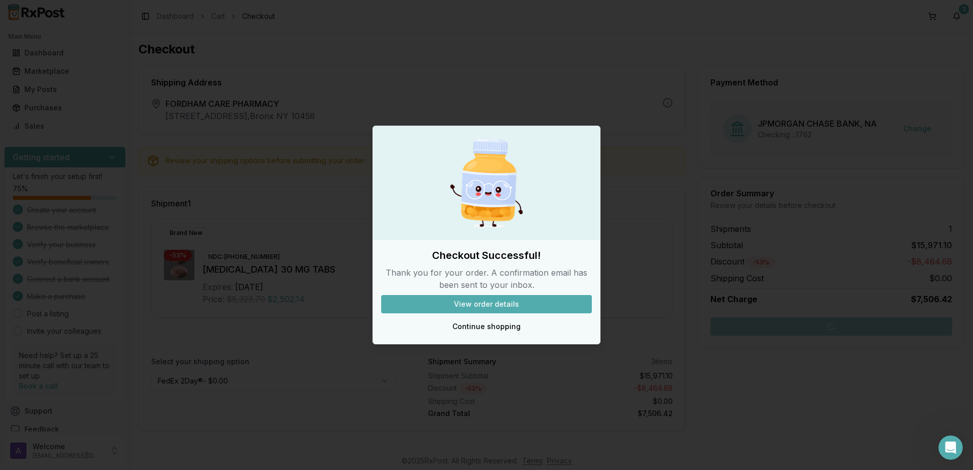
click at [498, 305] on button "View order details" at bounding box center [486, 304] width 211 height 18
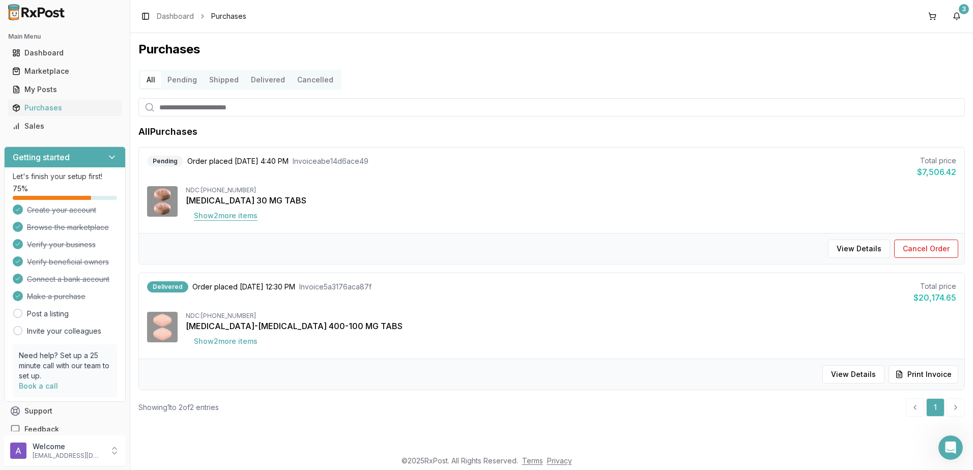
click at [221, 215] on button "Show 2 more item s" at bounding box center [226, 216] width 80 height 18
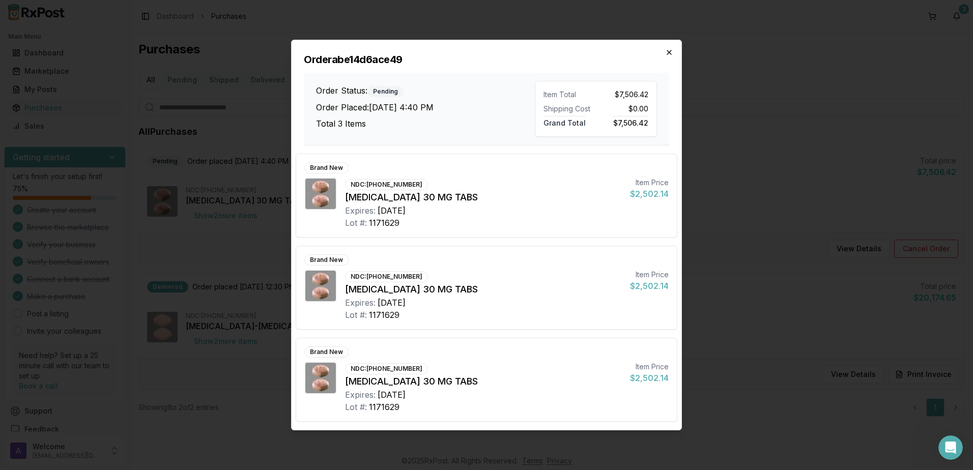
click at [672, 55] on icon "button" at bounding box center [669, 52] width 8 height 8
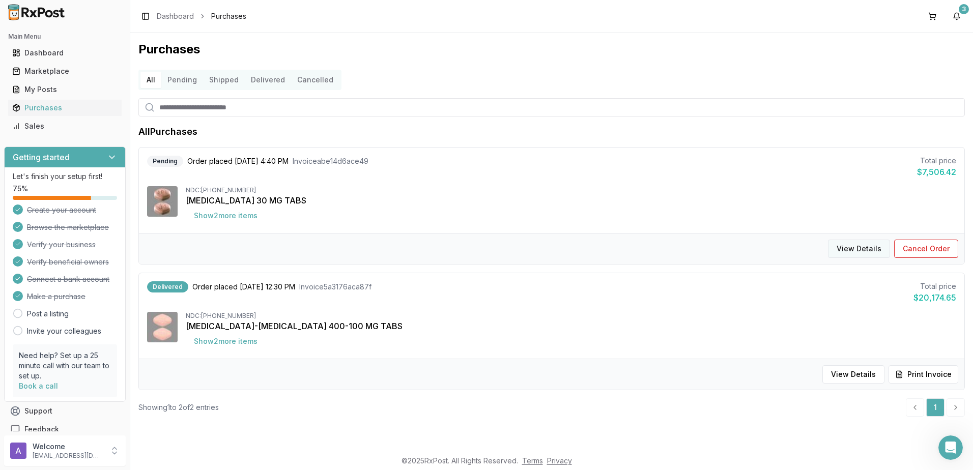
click at [880, 249] on button "View Details" at bounding box center [859, 249] width 62 height 18
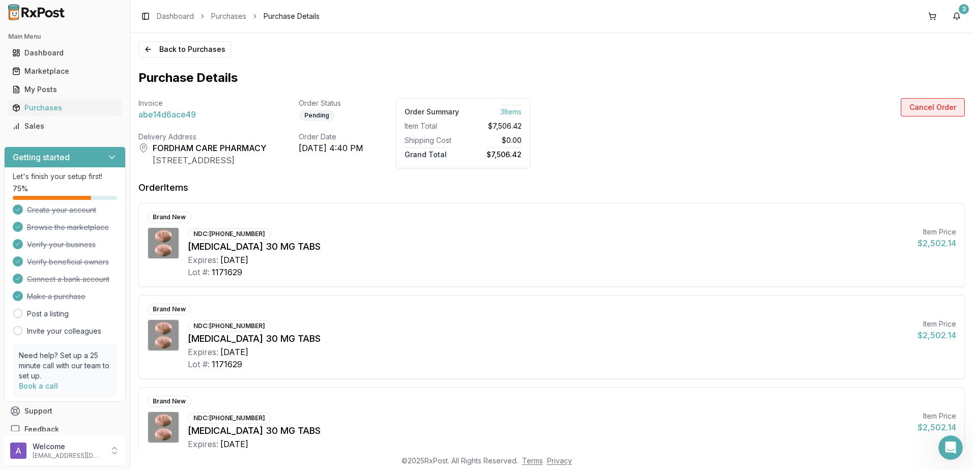
click at [922, 105] on button "Cancel Order" at bounding box center [933, 107] width 64 height 18
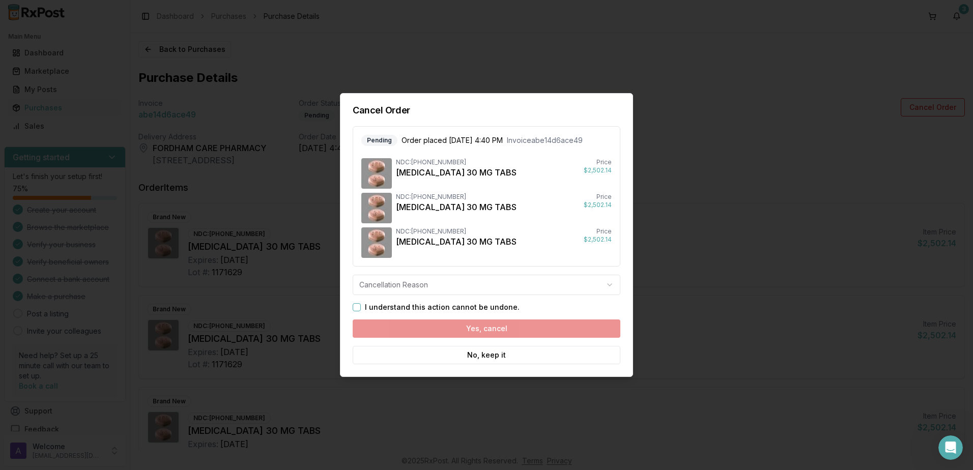
click at [428, 289] on body "Main Menu Dashboard Marketplace My Posts Purchases Sales Getting started Let's …" at bounding box center [486, 235] width 973 height 470
click at [356, 307] on button "I understand this action cannot be undone." at bounding box center [357, 307] width 8 height 8
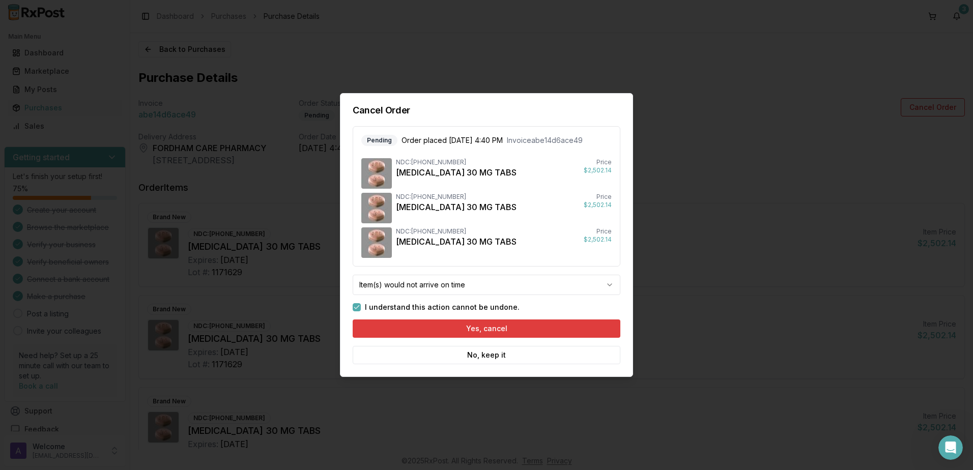
click at [464, 327] on button "Yes, cancel" at bounding box center [487, 329] width 268 height 18
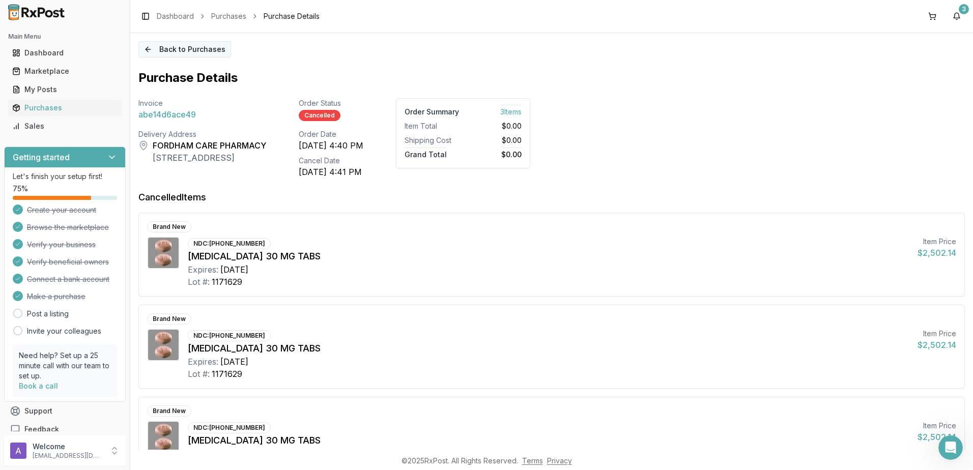
click at [182, 54] on button "Back to Purchases" at bounding box center [184, 49] width 93 height 16
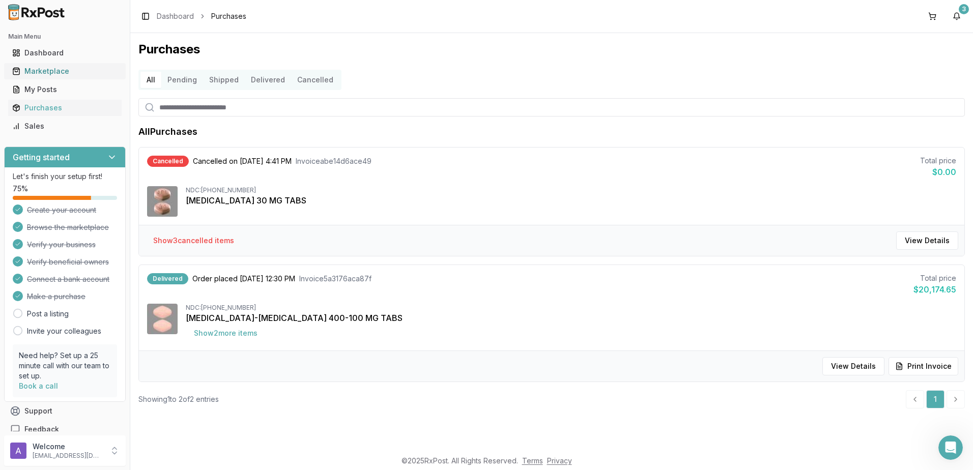
click at [31, 74] on div "Marketplace" at bounding box center [64, 71] width 105 height 10
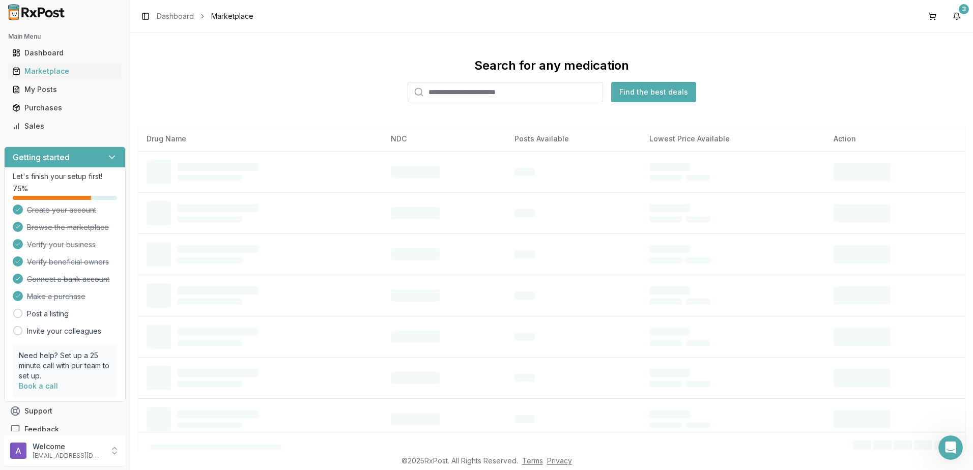
click at [458, 95] on input "search" at bounding box center [505, 92] width 195 height 20
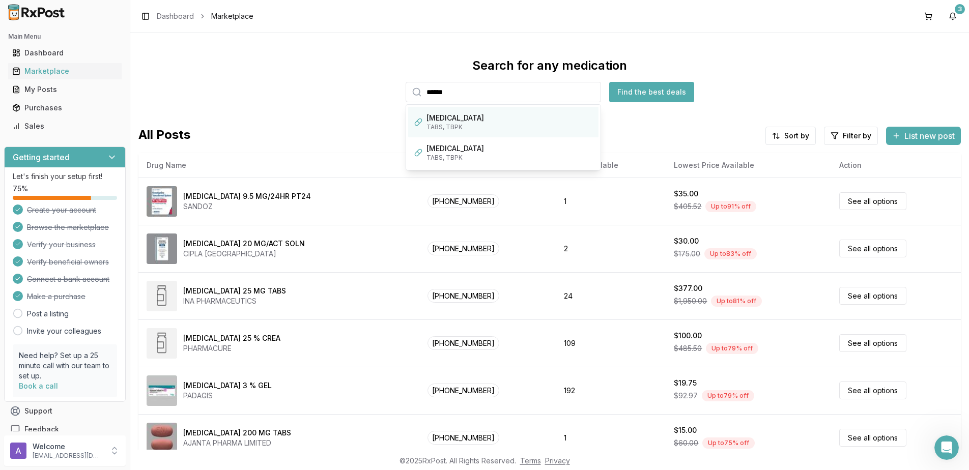
click at [464, 131] on div "Otezla TABS, TBPK" at bounding box center [503, 122] width 190 height 31
type input "******"
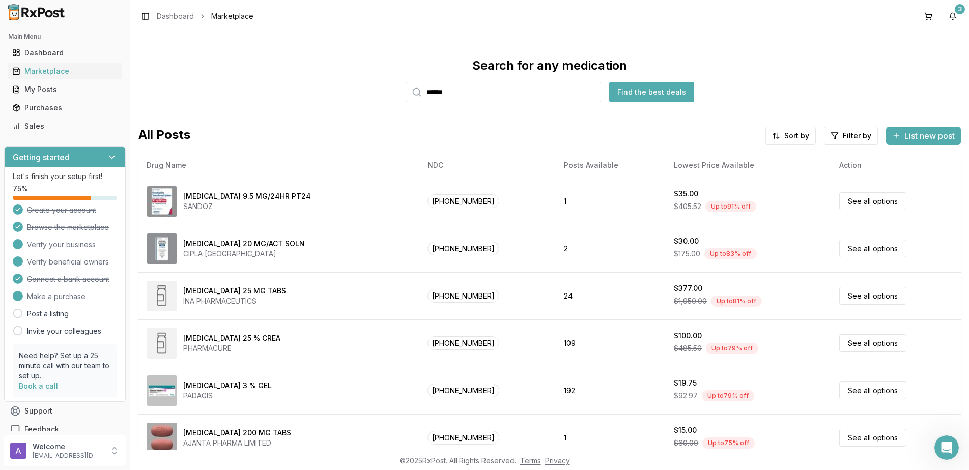
click at [639, 99] on button "Find the best deals" at bounding box center [651, 92] width 85 height 20
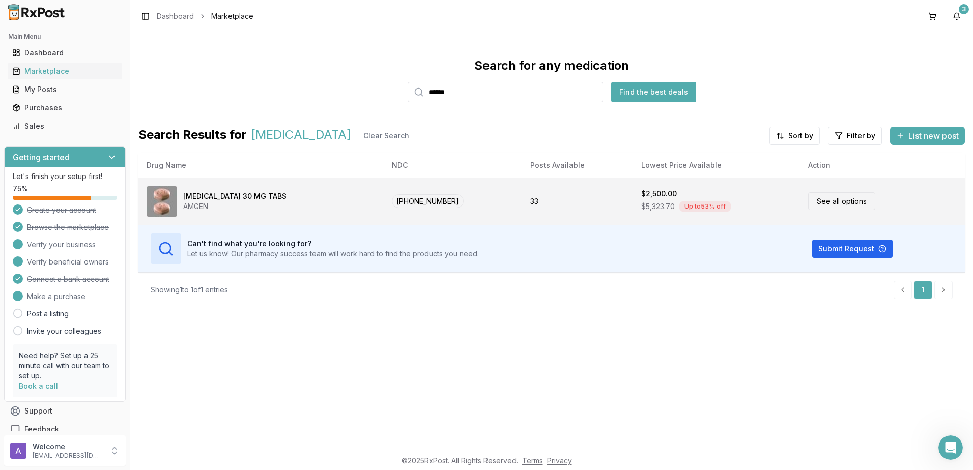
click at [835, 204] on link "See all options" at bounding box center [841, 201] width 67 height 18
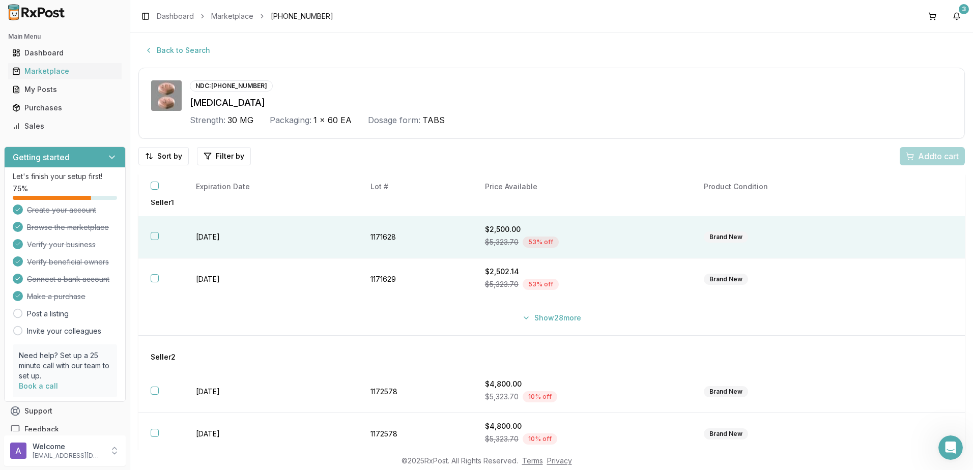
scroll to position [30, 0]
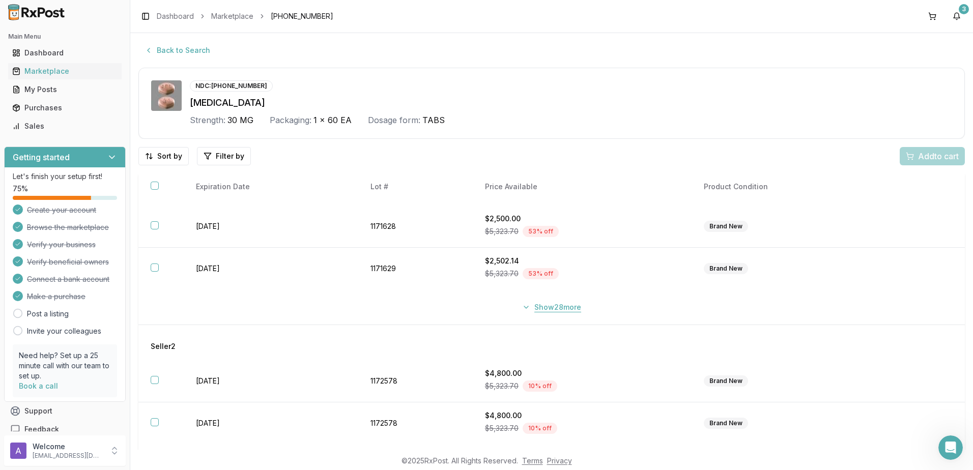
click at [549, 308] on button "Show 28 more" at bounding box center [551, 307] width 71 height 18
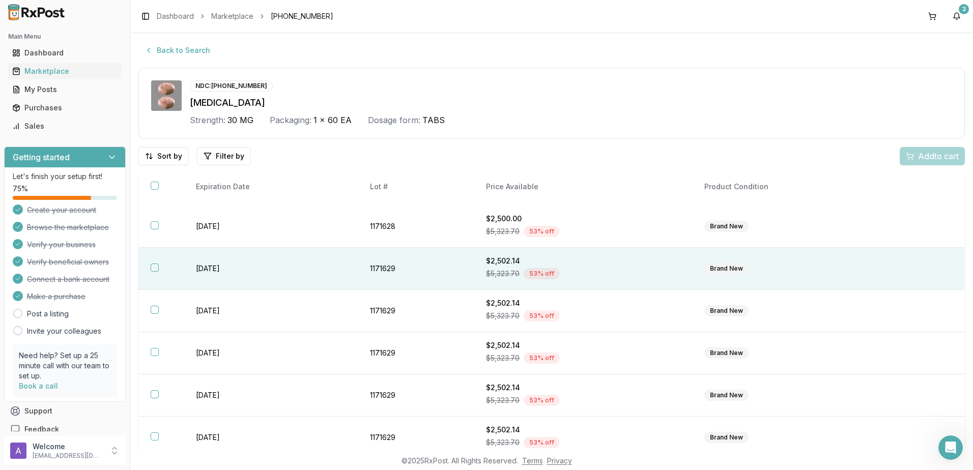
click at [200, 275] on td "[DATE]" at bounding box center [271, 269] width 174 height 42
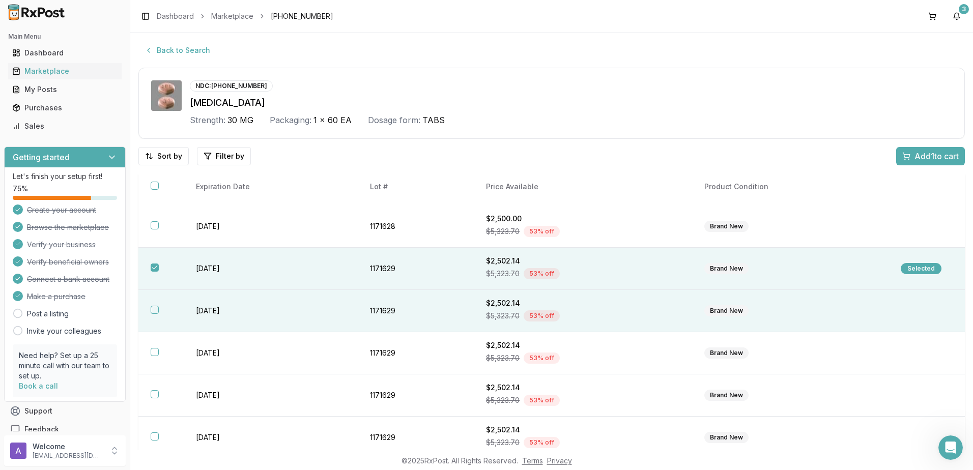
click at [224, 317] on td "[DATE]" at bounding box center [271, 311] width 174 height 42
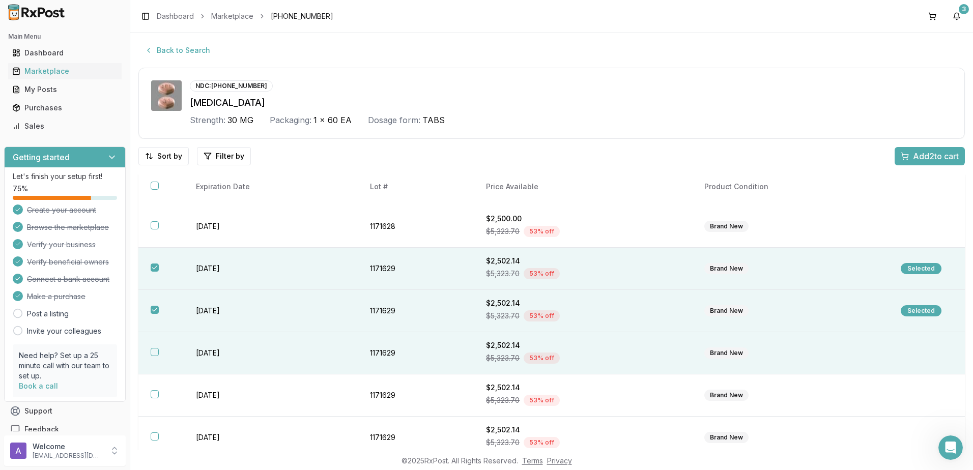
click at [222, 357] on td "[DATE]" at bounding box center [271, 353] width 174 height 42
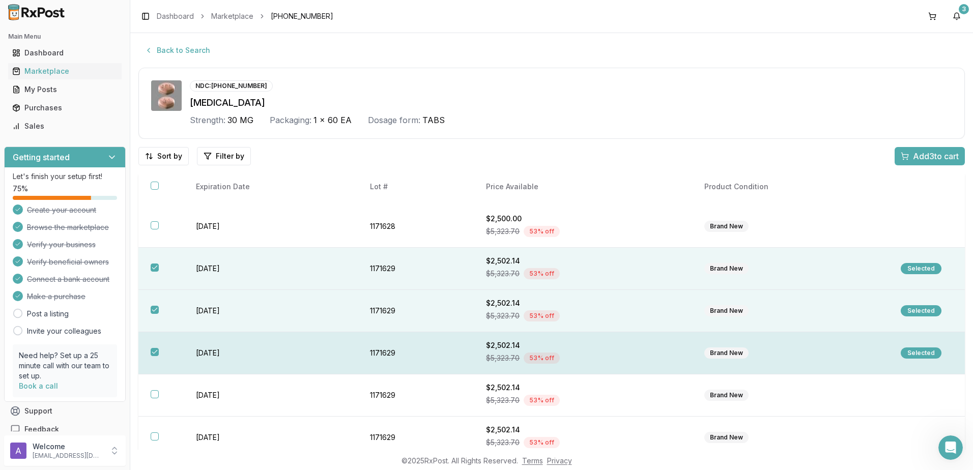
click at [256, 352] on td "[DATE]" at bounding box center [271, 353] width 174 height 42
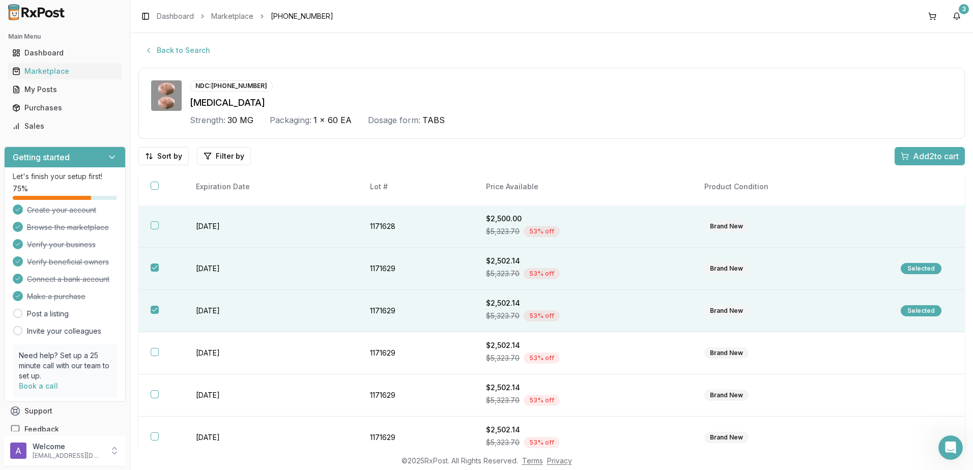
click at [249, 237] on td "[DATE]" at bounding box center [271, 227] width 174 height 42
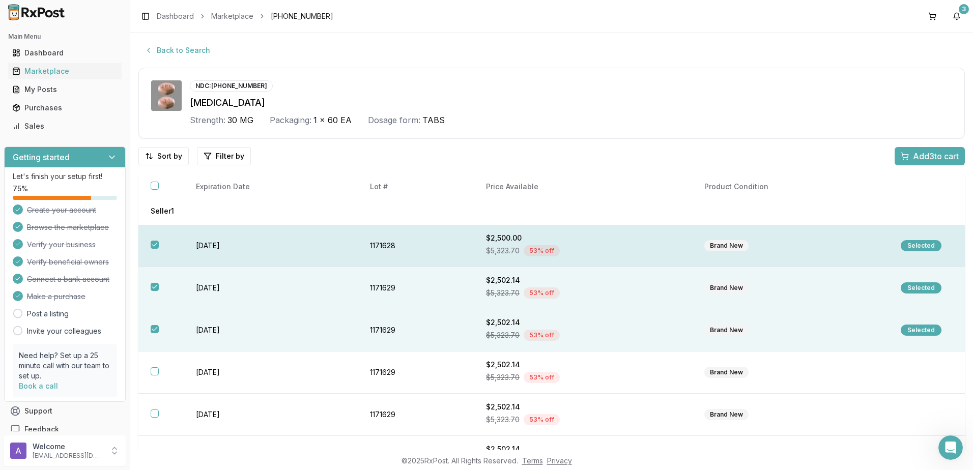
scroll to position [0, 0]
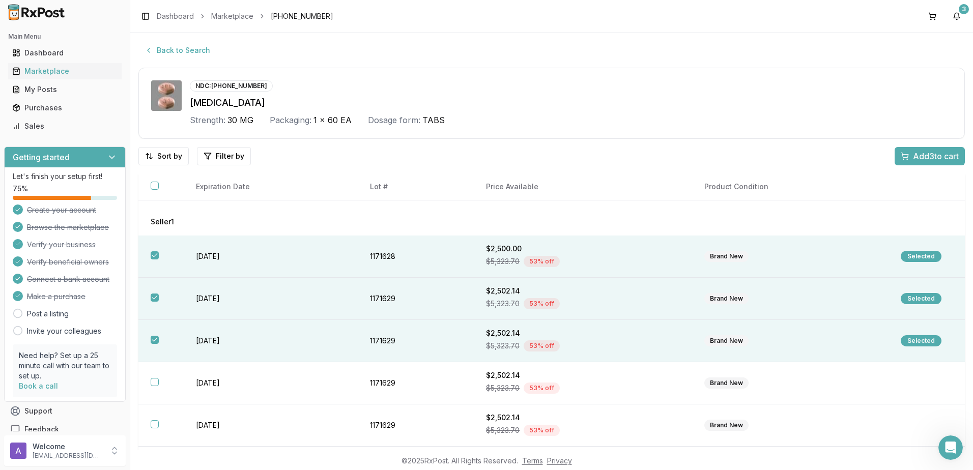
click at [932, 155] on span "Add 3 to cart" at bounding box center [936, 156] width 46 height 12
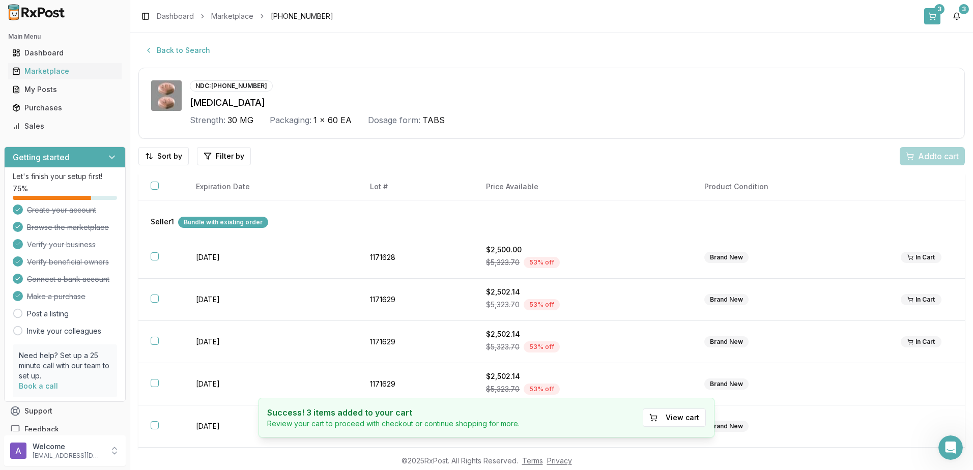
click at [934, 16] on button "3" at bounding box center [932, 16] width 16 height 16
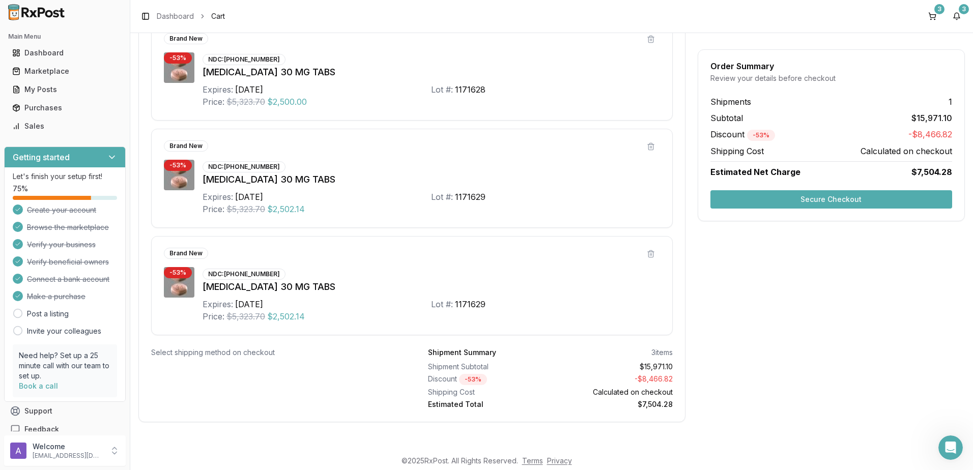
scroll to position [249, 0]
click at [825, 204] on button "Secure Checkout" at bounding box center [831, 199] width 242 height 18
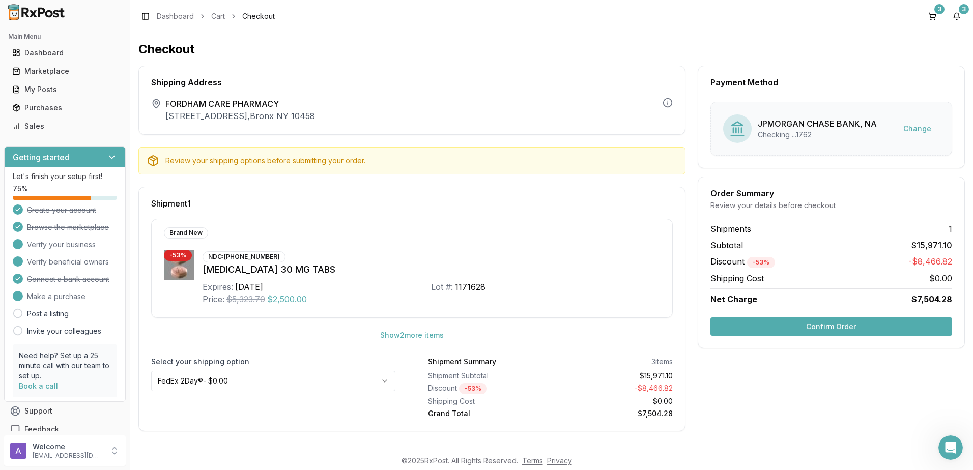
click at [312, 379] on html "Main Menu Dashboard Marketplace My Posts Purchases Sales Getting started Let's …" at bounding box center [486, 235] width 973 height 470
click at [823, 326] on button "Confirm Order" at bounding box center [831, 326] width 242 height 18
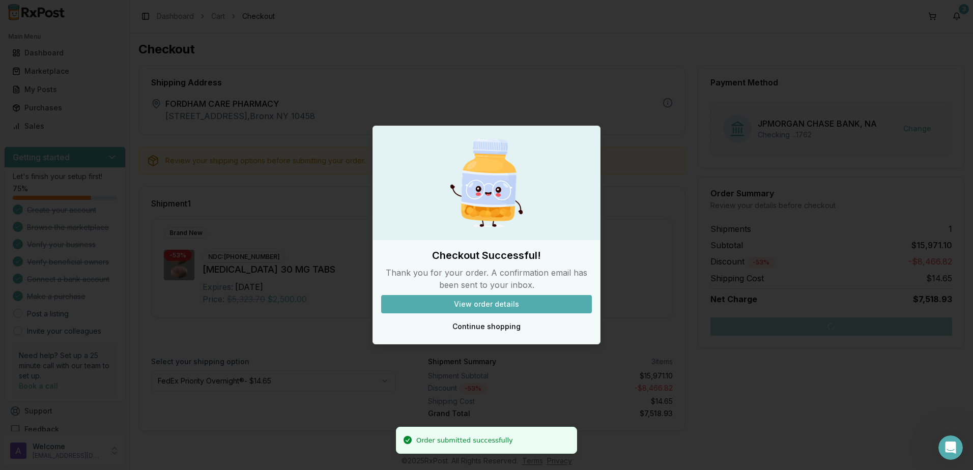
click at [479, 306] on button "View order details" at bounding box center [486, 304] width 211 height 18
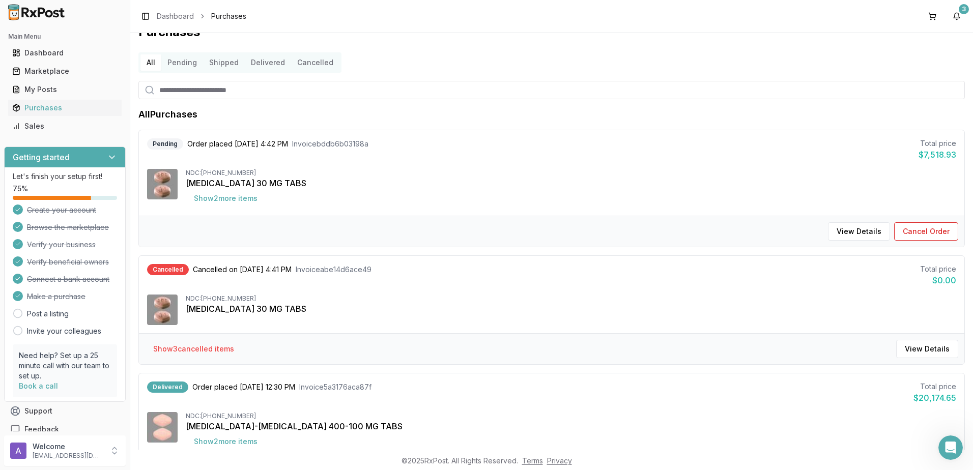
scroll to position [7, 0]
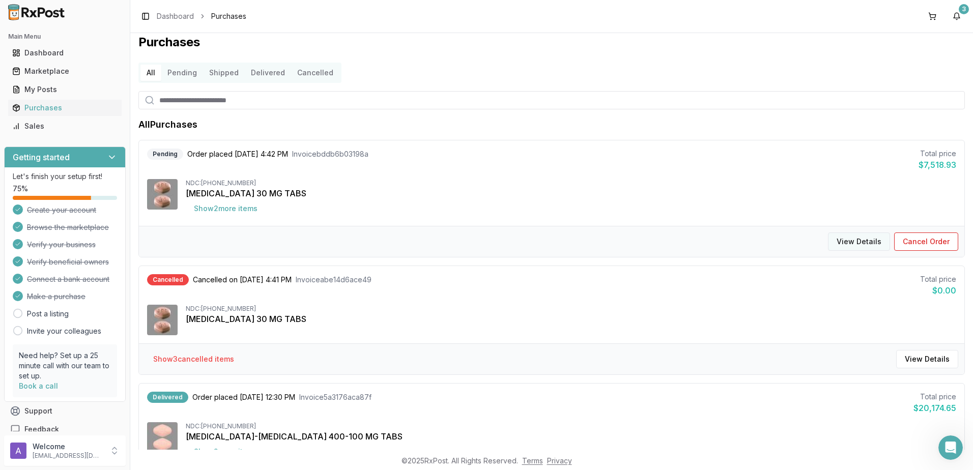
click at [846, 241] on button "View Details" at bounding box center [859, 242] width 62 height 18
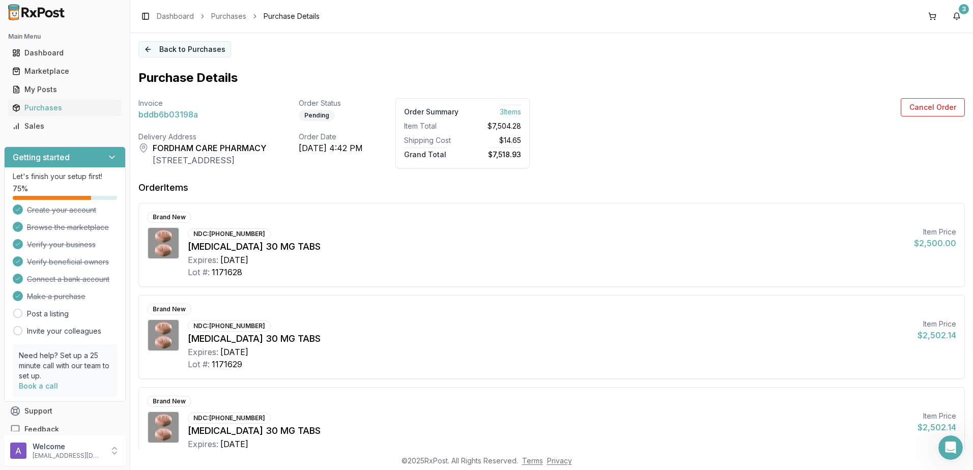
click at [152, 49] on button "Back to Purchases" at bounding box center [184, 49] width 93 height 16
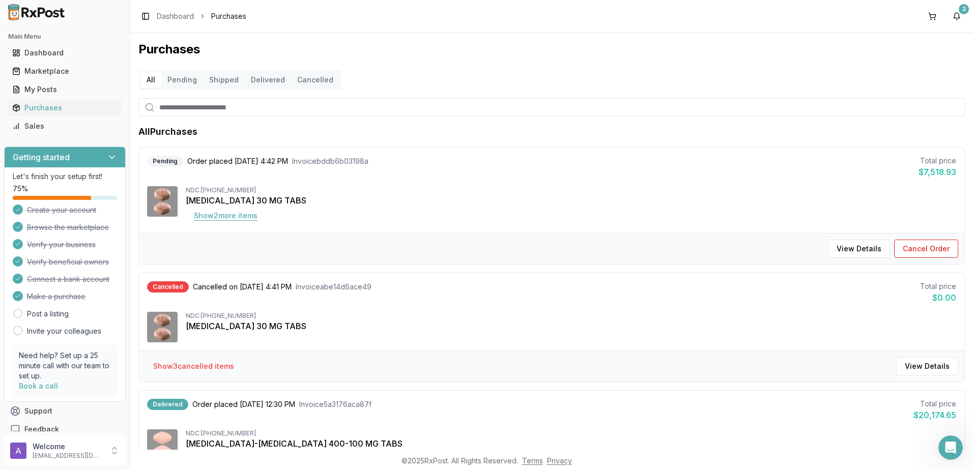
click at [241, 220] on button "Show 2 more item s" at bounding box center [226, 216] width 80 height 18
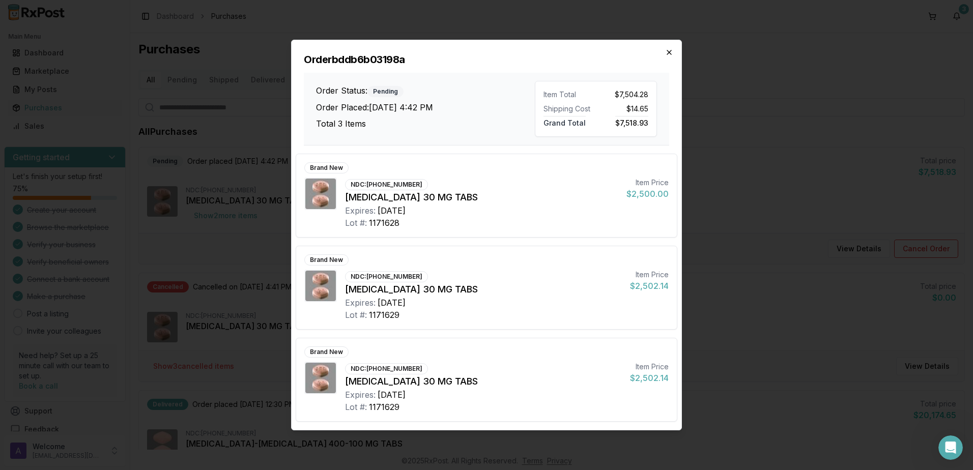
click at [671, 49] on icon "button" at bounding box center [669, 52] width 8 height 8
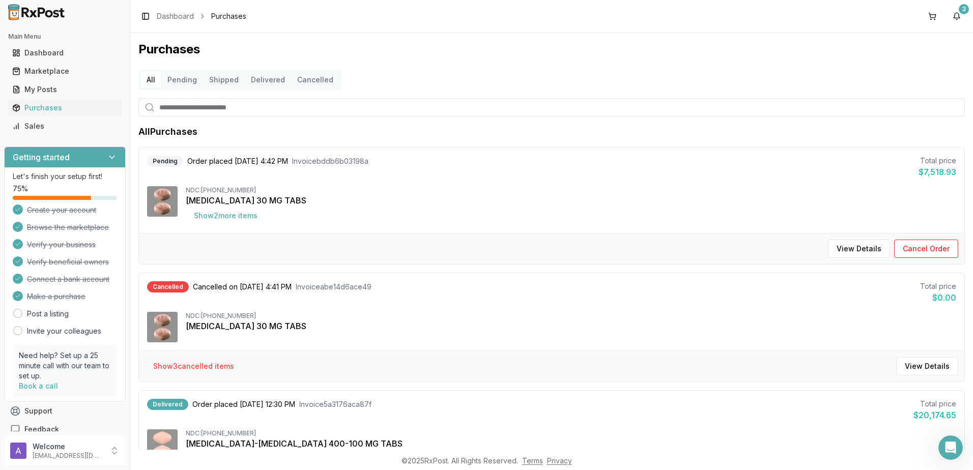
click at [191, 75] on button "Pending" at bounding box center [182, 80] width 42 height 16
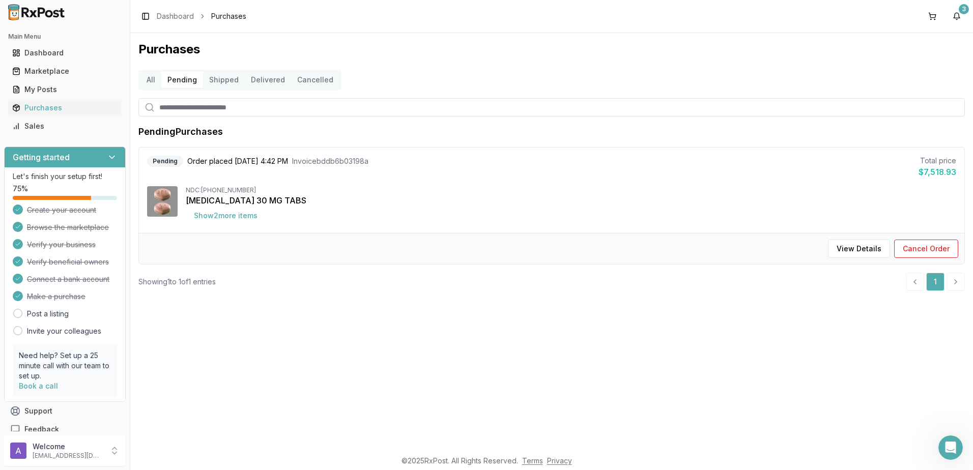
click at [221, 76] on button "Shipped" at bounding box center [224, 80] width 42 height 16
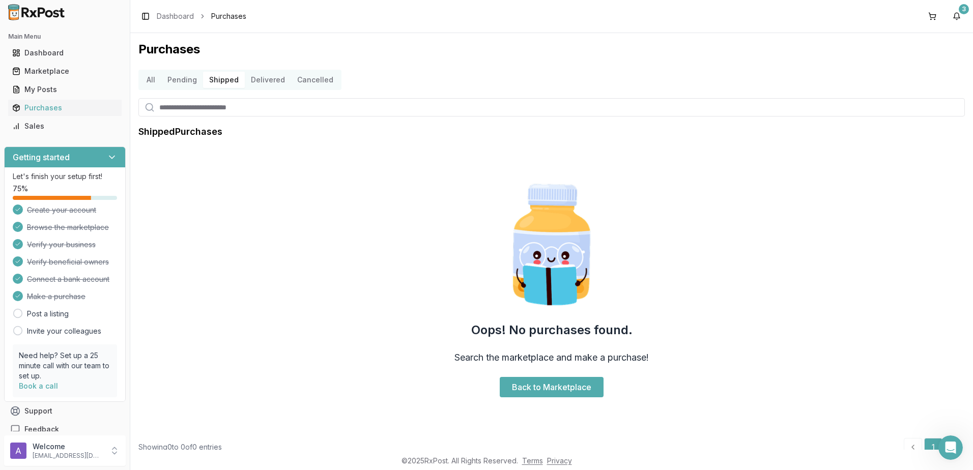
click at [253, 74] on button "Delivered" at bounding box center [268, 80] width 46 height 16
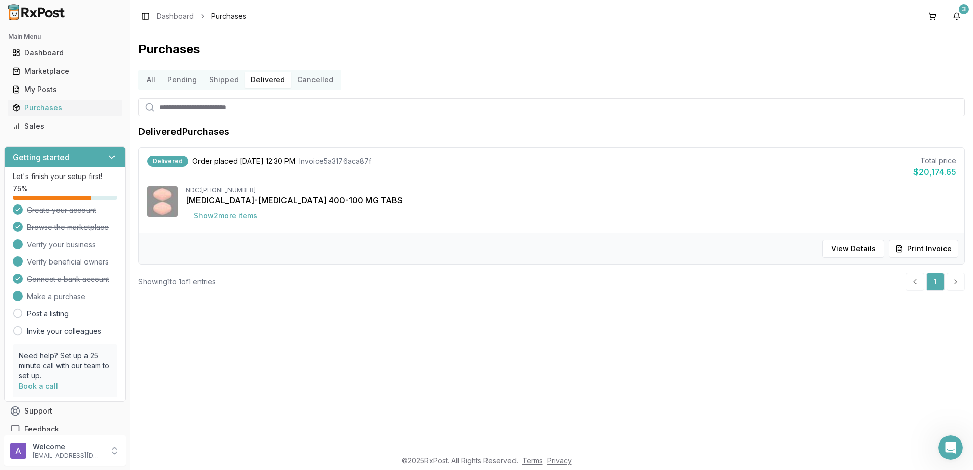
drag, startPoint x: 303, startPoint y: 75, endPoint x: 311, endPoint y: 75, distance: 8.1
click at [304, 75] on button "Cancelled" at bounding box center [315, 80] width 48 height 16
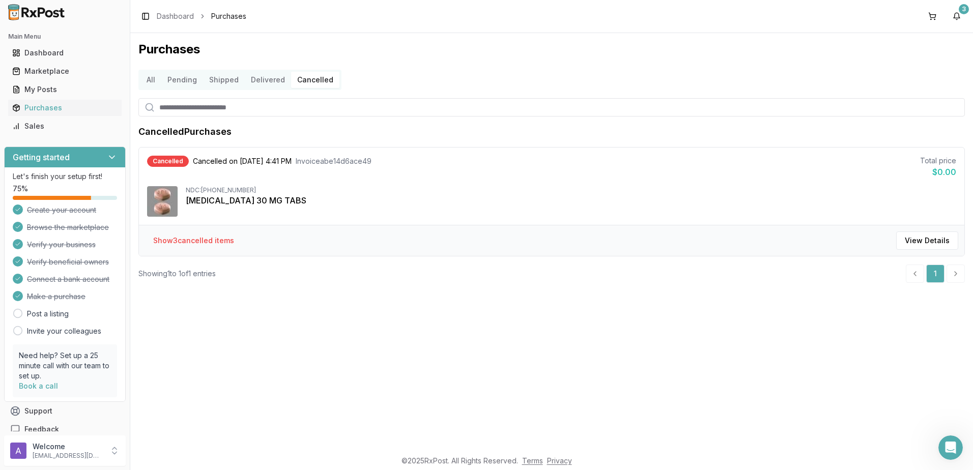
click at [280, 78] on button "Delivered" at bounding box center [268, 80] width 46 height 16
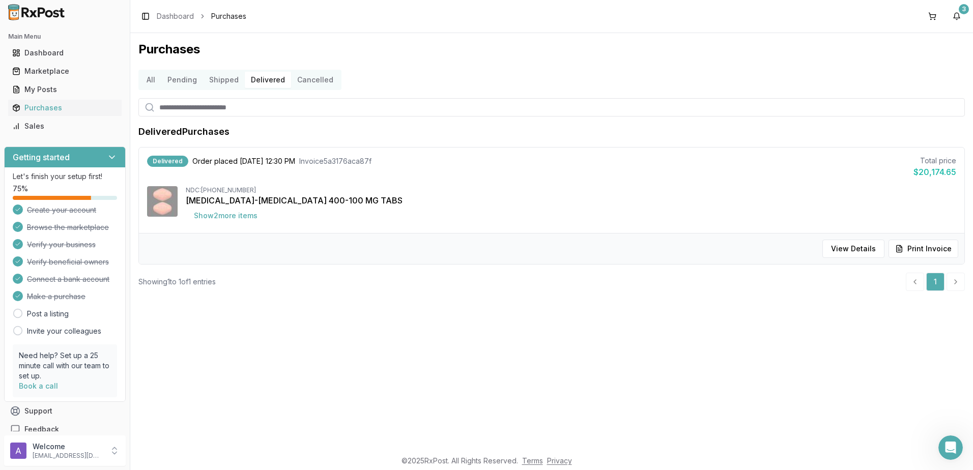
click at [224, 77] on button "Shipped" at bounding box center [224, 80] width 42 height 16
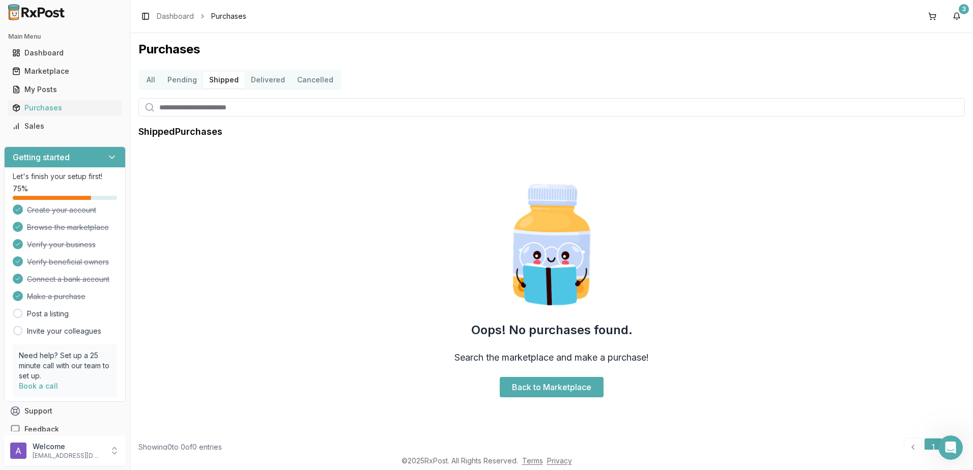
click at [255, 76] on button "Delivered" at bounding box center [268, 80] width 46 height 16
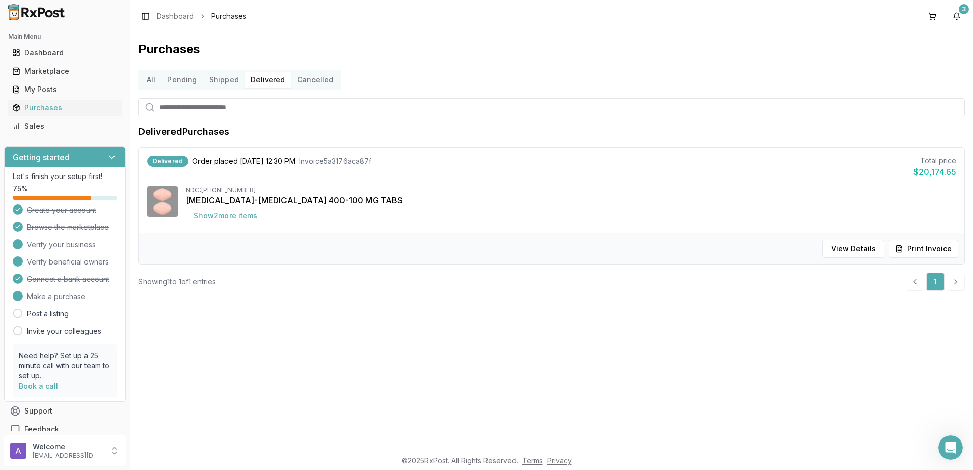
click at [181, 81] on button "Pending" at bounding box center [182, 80] width 42 height 16
click at [255, 80] on button "Delivered" at bounding box center [268, 80] width 46 height 16
click at [295, 81] on button "Cancelled" at bounding box center [315, 80] width 48 height 16
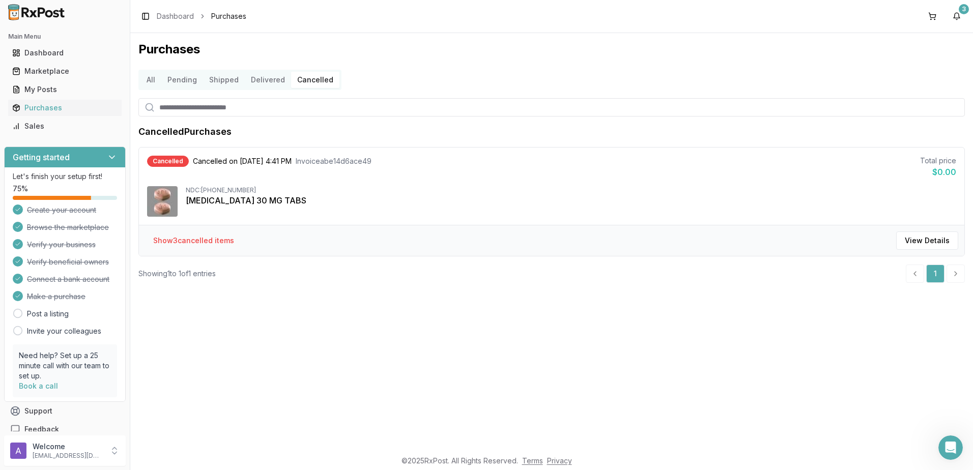
click at [193, 83] on button "Pending" at bounding box center [182, 80] width 42 height 16
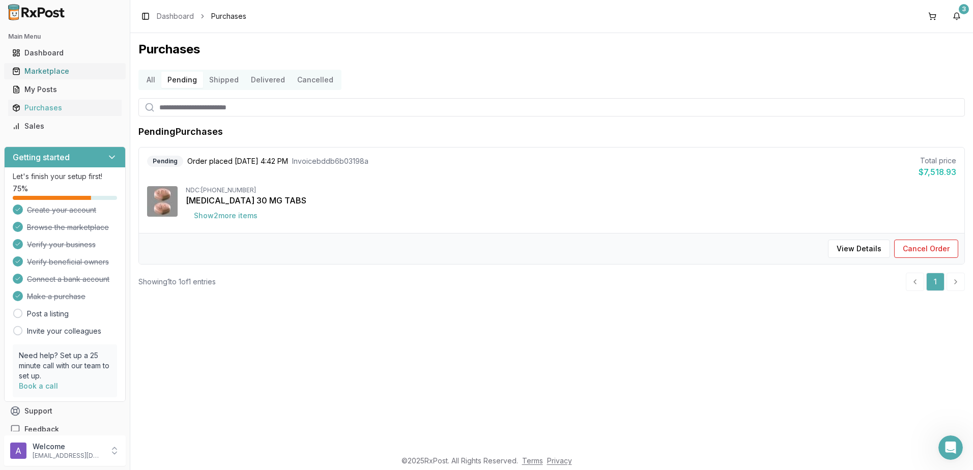
click at [65, 66] on link "Marketplace" at bounding box center [64, 71] width 113 height 18
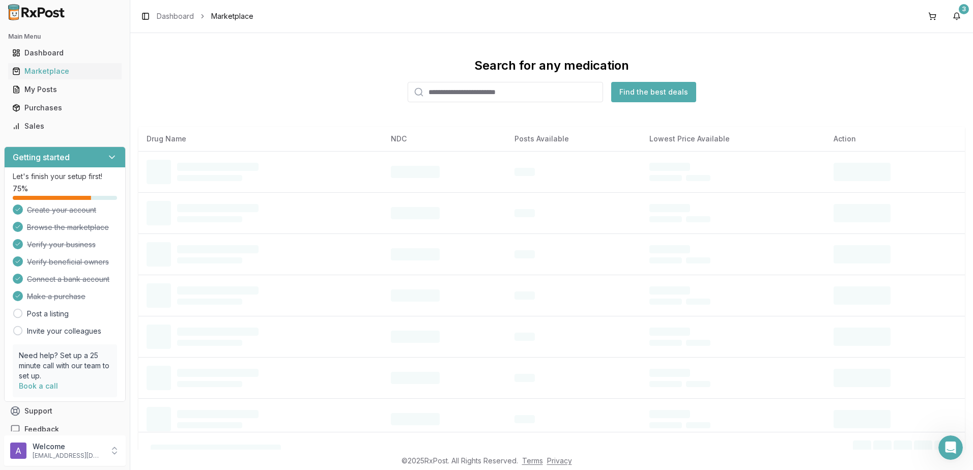
click at [446, 90] on input "search" at bounding box center [505, 92] width 195 height 20
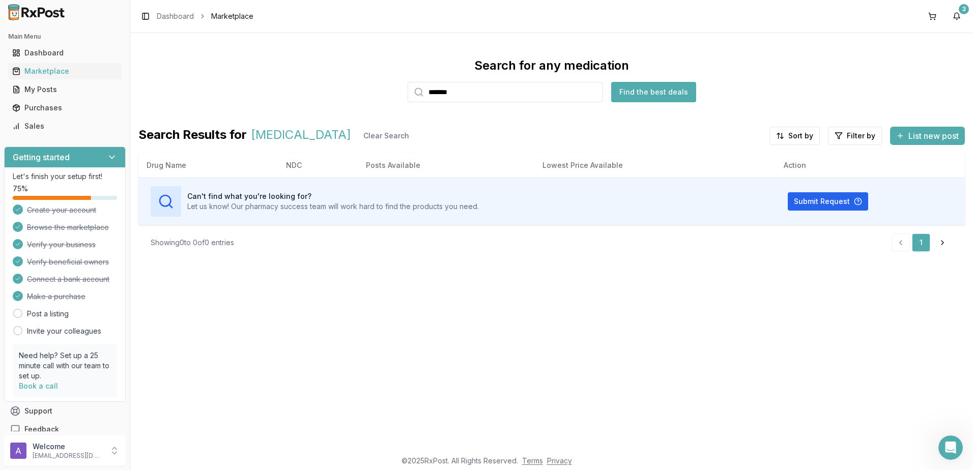
type input "*******"
click at [594, 93] on input "*******" at bounding box center [505, 92] width 195 height 20
click at [543, 96] on input "search" at bounding box center [505, 92] width 195 height 20
click at [543, 94] on input "search" at bounding box center [505, 92] width 195 height 20
type input "*********"
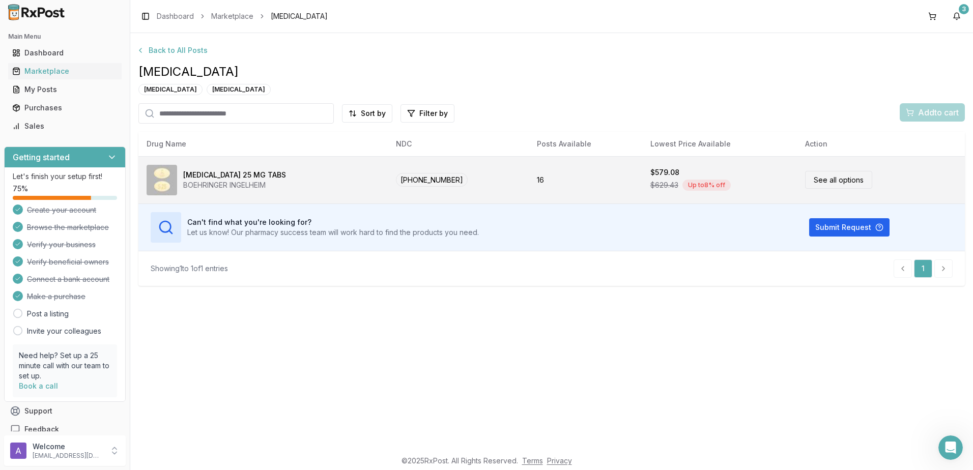
click at [837, 180] on link "See all options" at bounding box center [838, 180] width 67 height 18
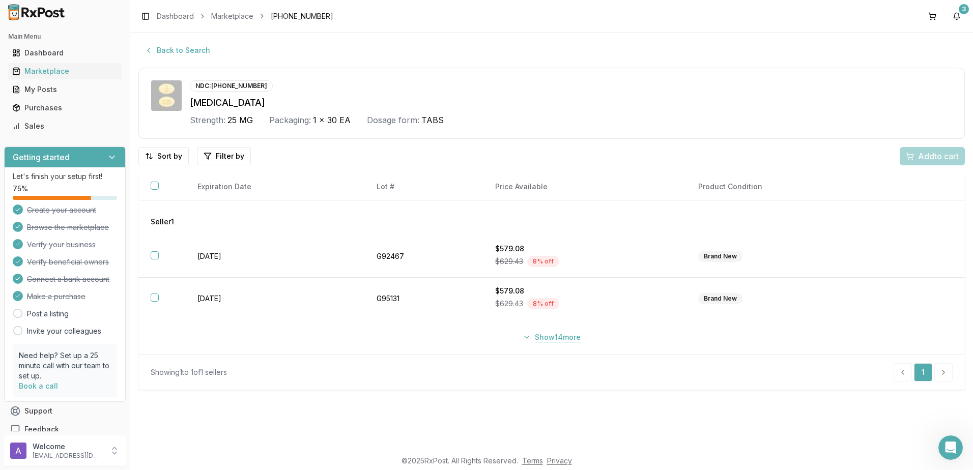
click at [531, 341] on button "Show 14 more" at bounding box center [551, 337] width 70 height 18
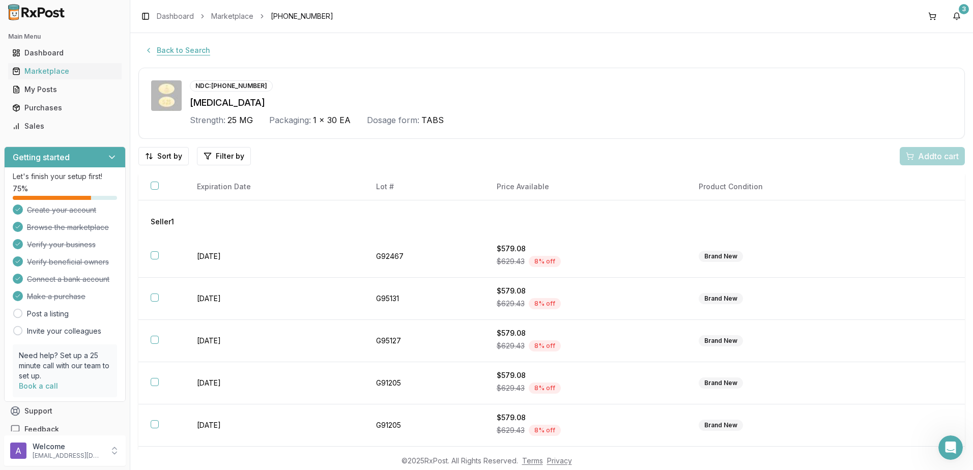
click at [182, 53] on button "Back to Search" at bounding box center [177, 50] width 78 height 18
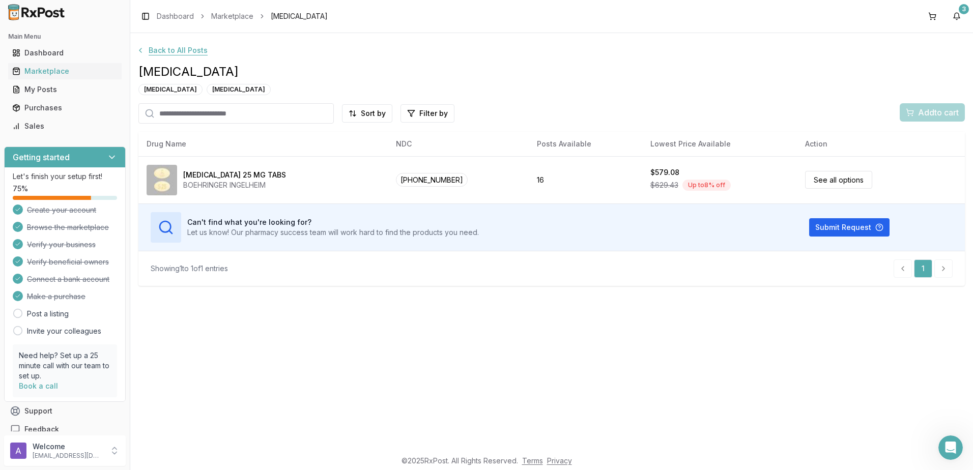
click at [146, 48] on button "Back to All Posts" at bounding box center [171, 50] width 83 height 18
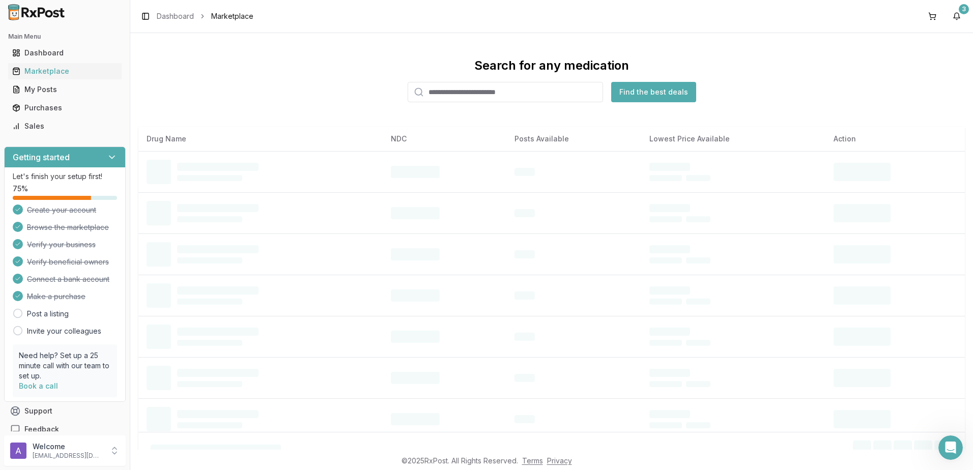
click at [502, 93] on input "search" at bounding box center [505, 92] width 195 height 20
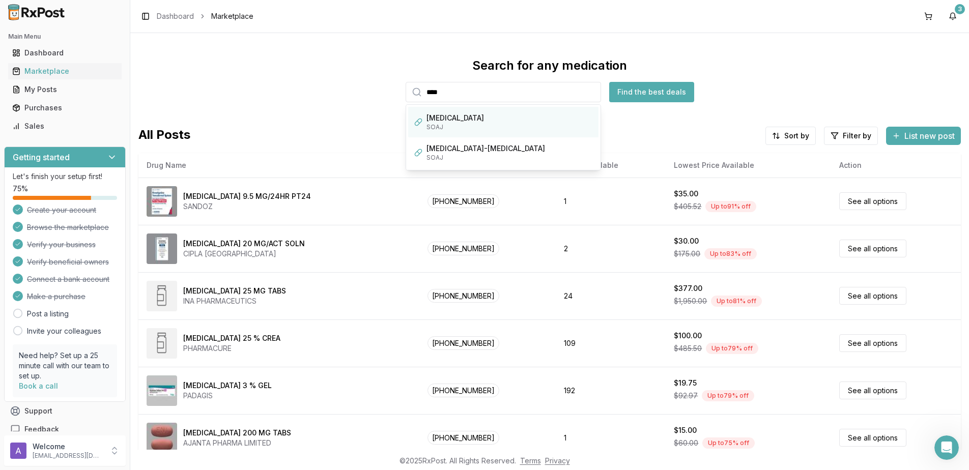
type input "******"
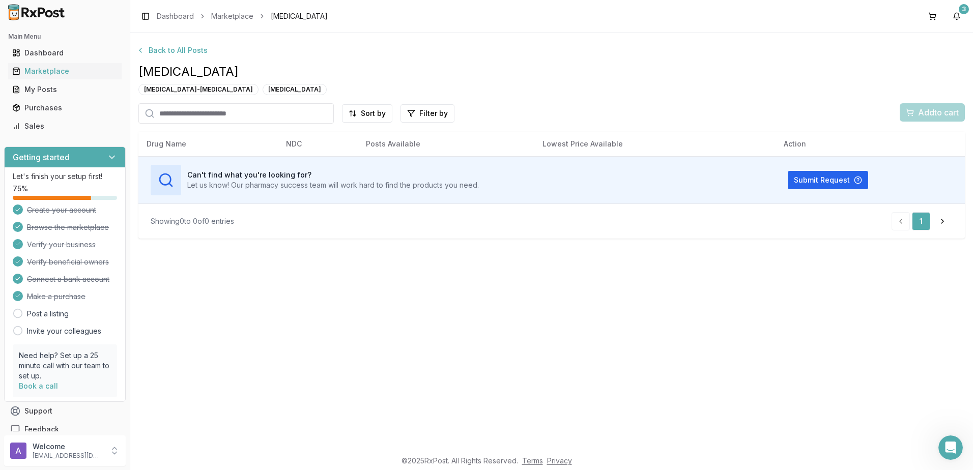
click at [236, 117] on input "search" at bounding box center [235, 113] width 195 height 20
